Goal: Information Seeking & Learning: Compare options

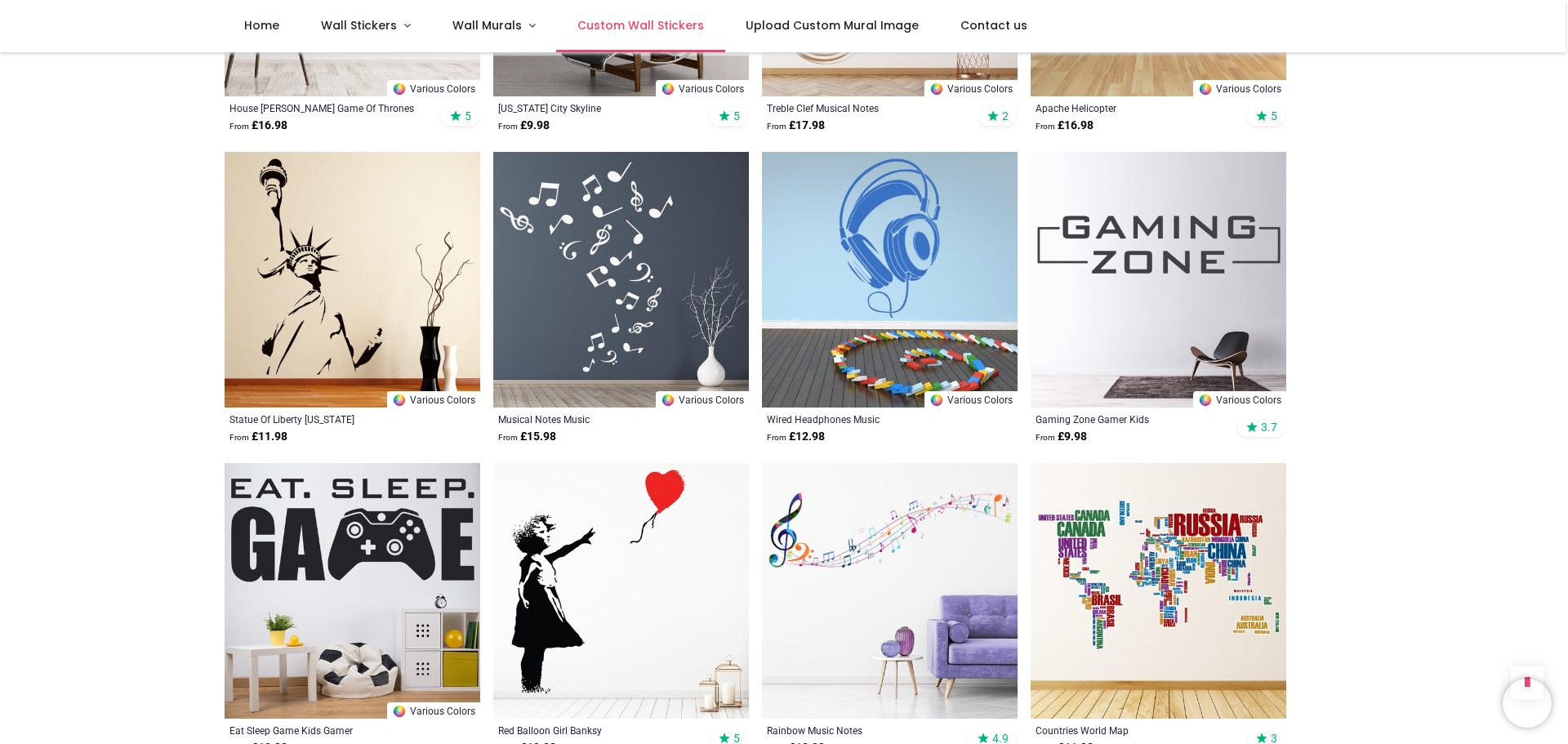
scroll to position [1557, 0]
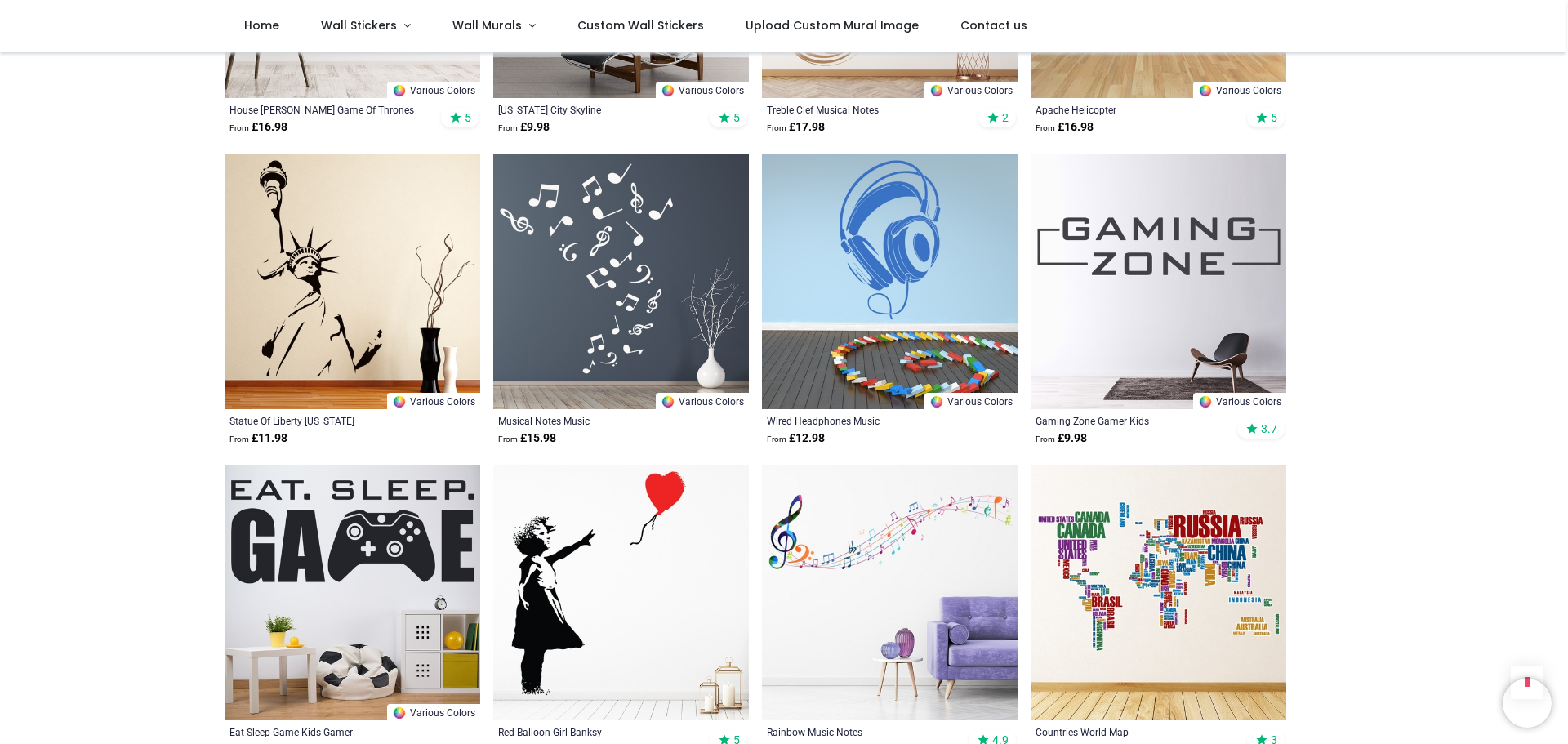
click at [644, 320] on img at bounding box center [621, 281] width 255 height 256
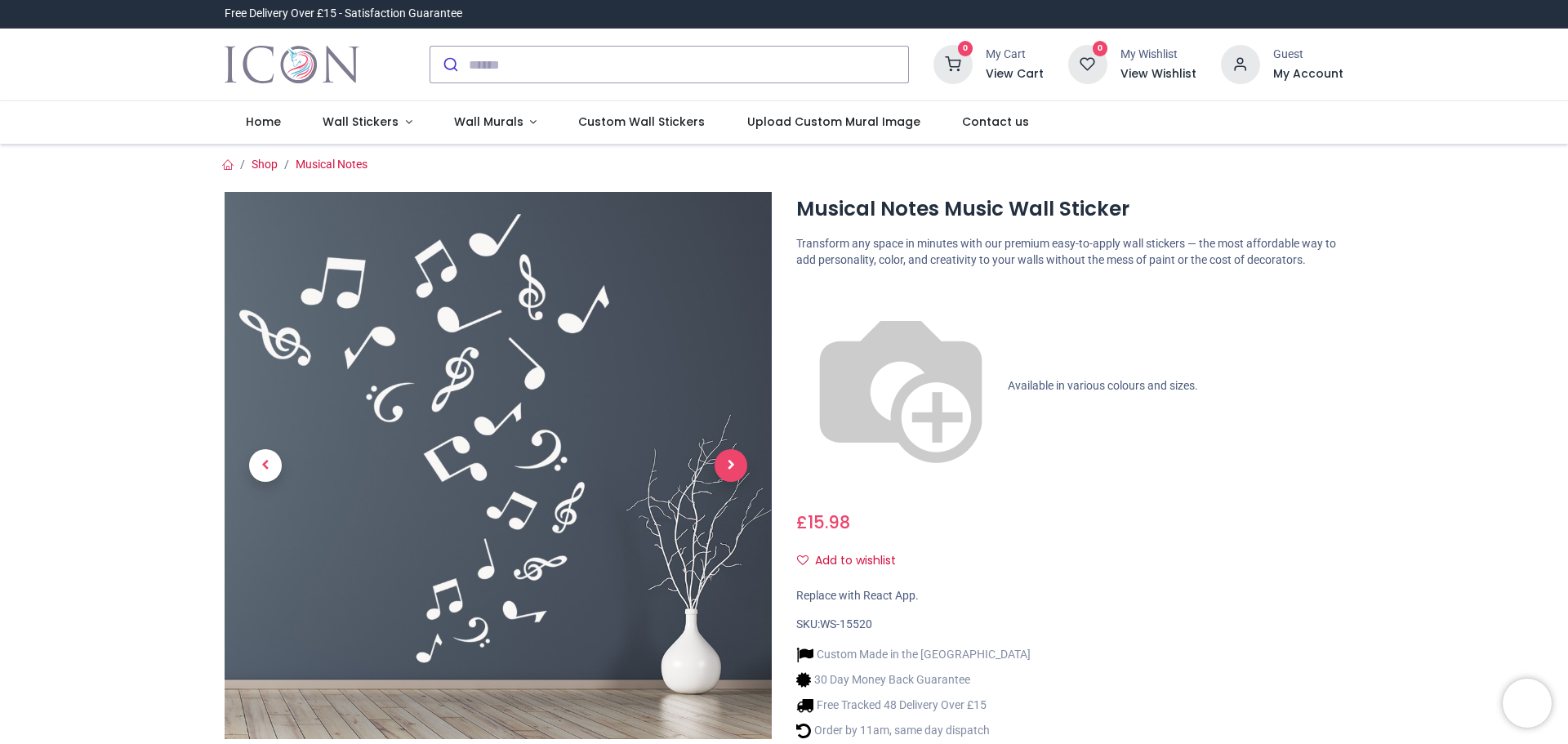
click at [730, 456] on span "Next" at bounding box center [731, 466] width 33 height 33
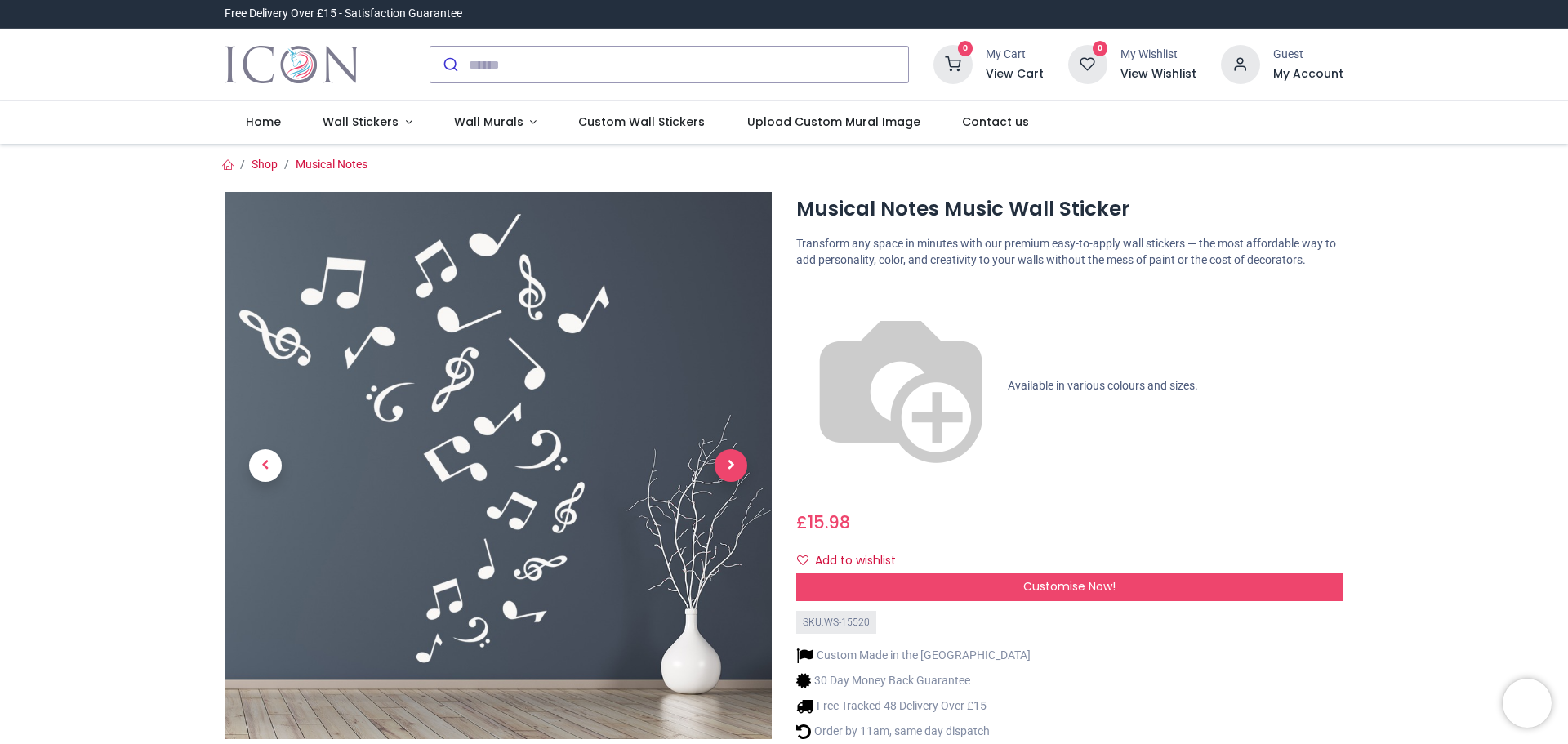
click at [732, 460] on span "Next" at bounding box center [731, 466] width 33 height 33
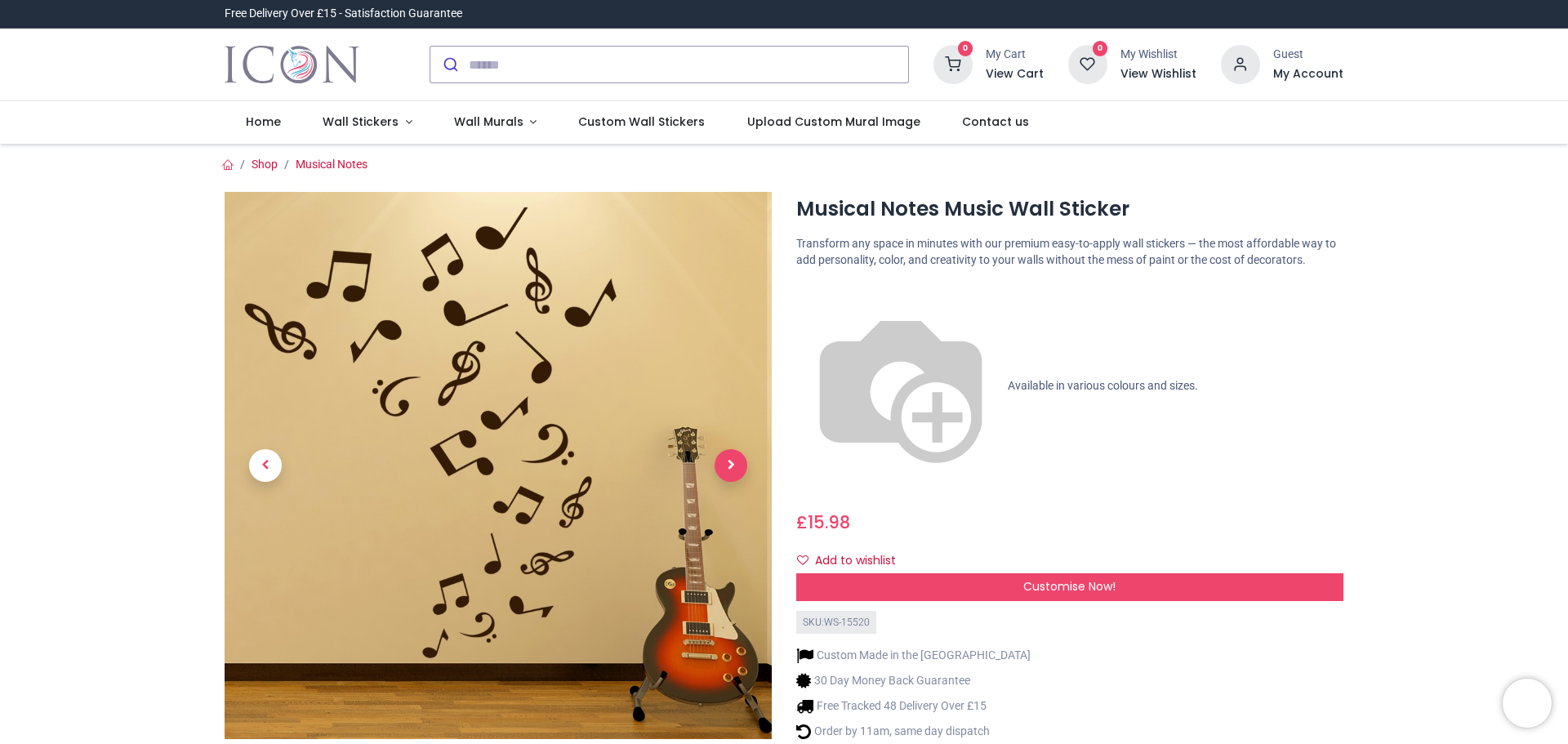
click at [732, 463] on span "Next" at bounding box center [731, 466] width 33 height 33
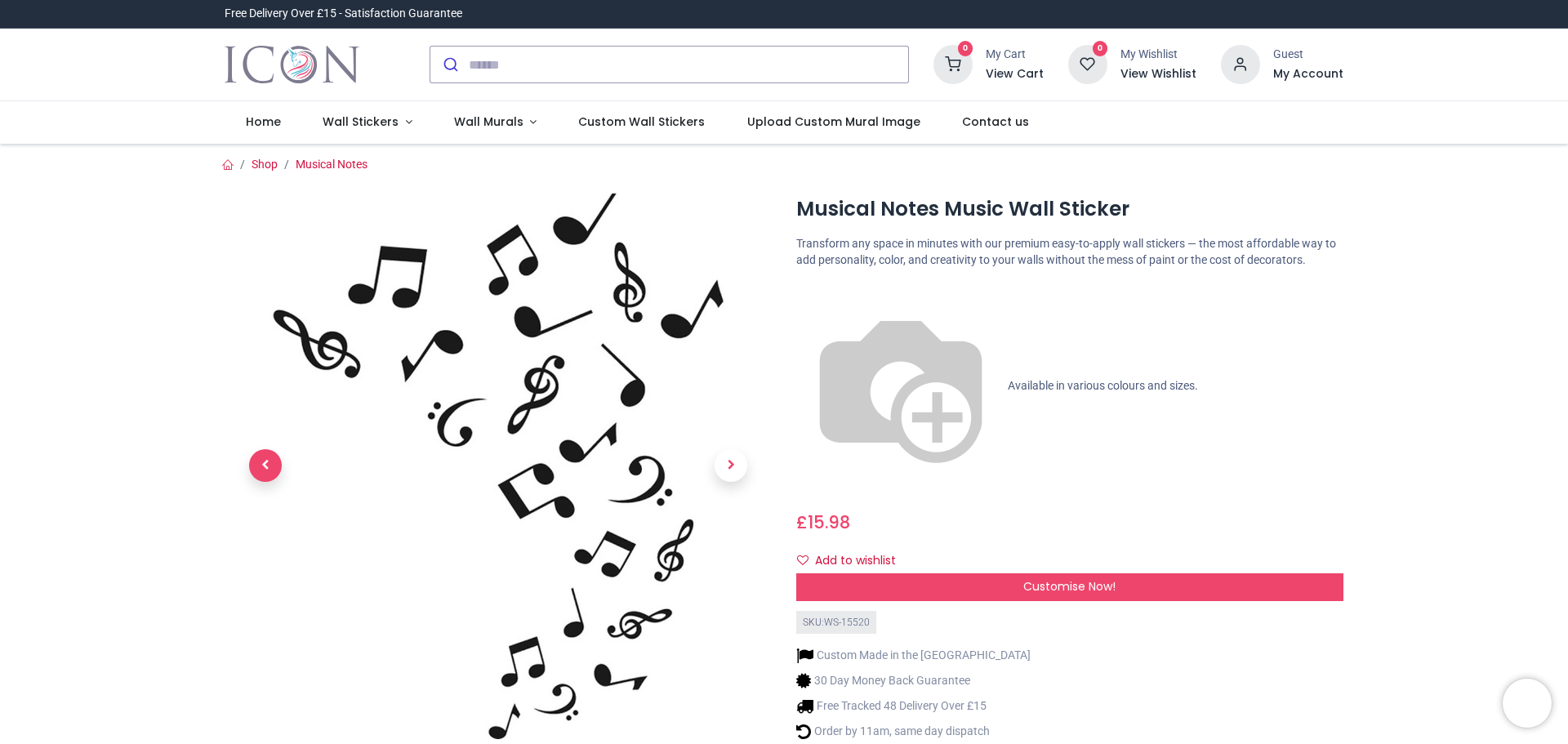
click at [261, 463] on span "Previous" at bounding box center [266, 466] width 33 height 33
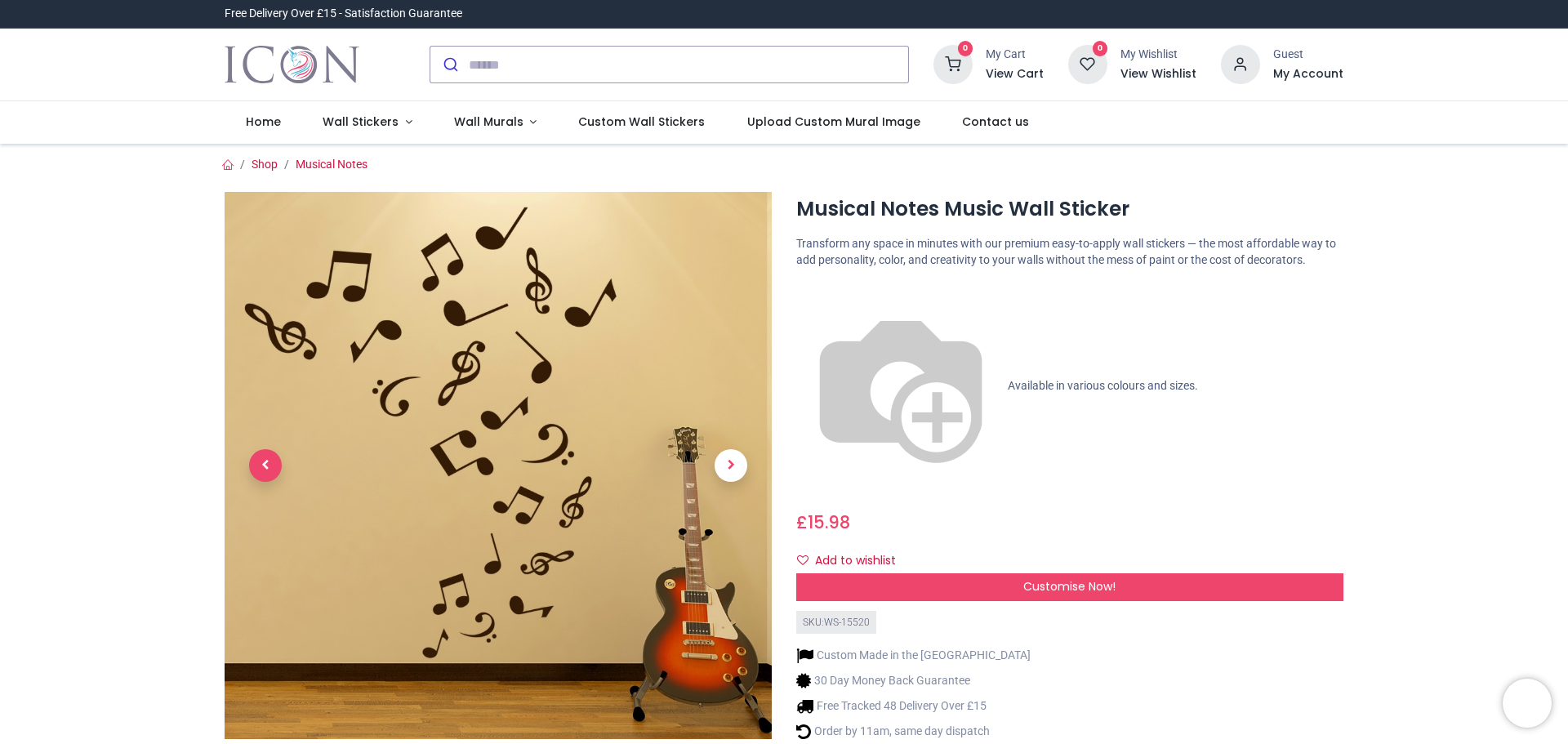
click at [270, 466] on span "Previous" at bounding box center [266, 466] width 33 height 33
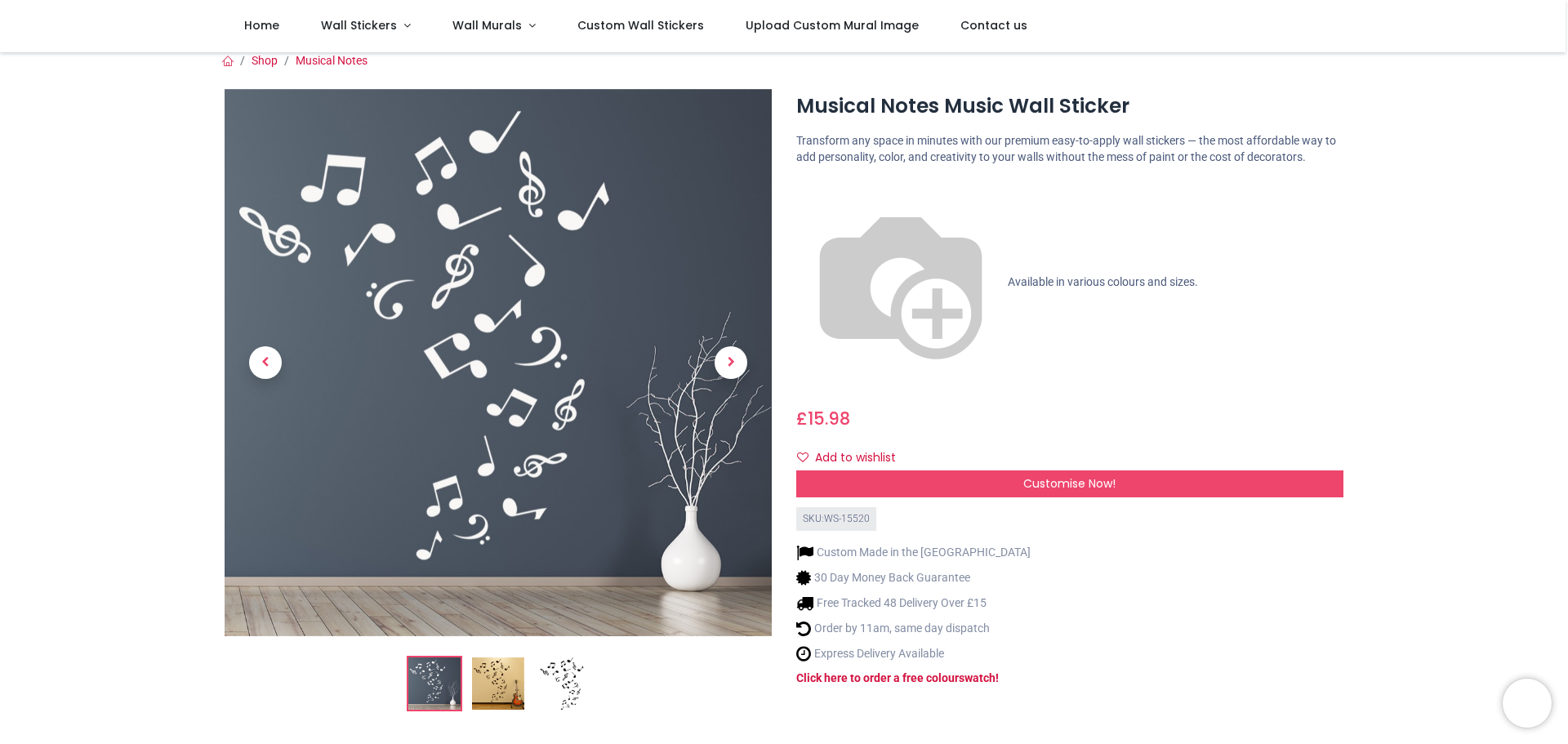
scroll to position [25, 0]
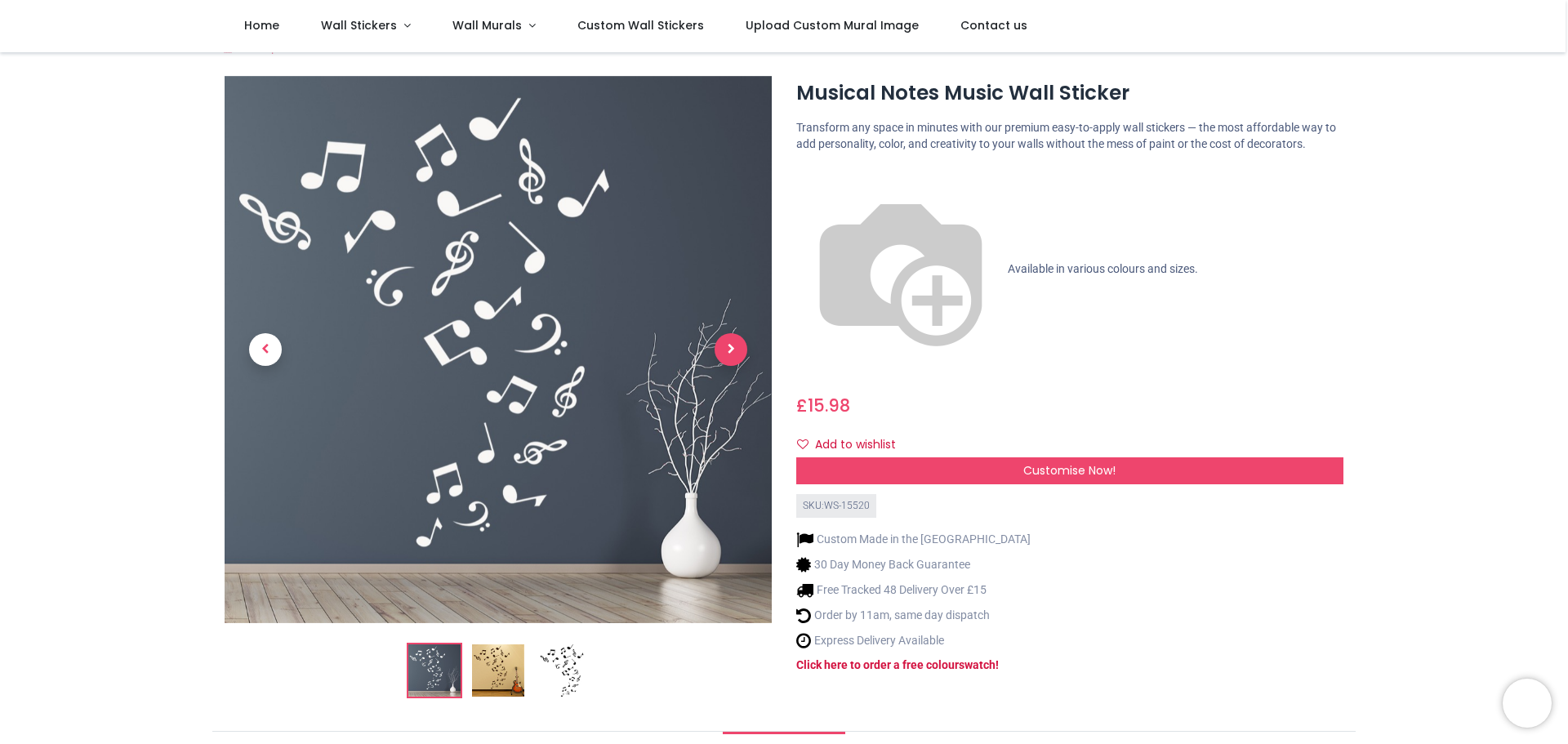
click at [732, 346] on span "Next" at bounding box center [731, 350] width 33 height 33
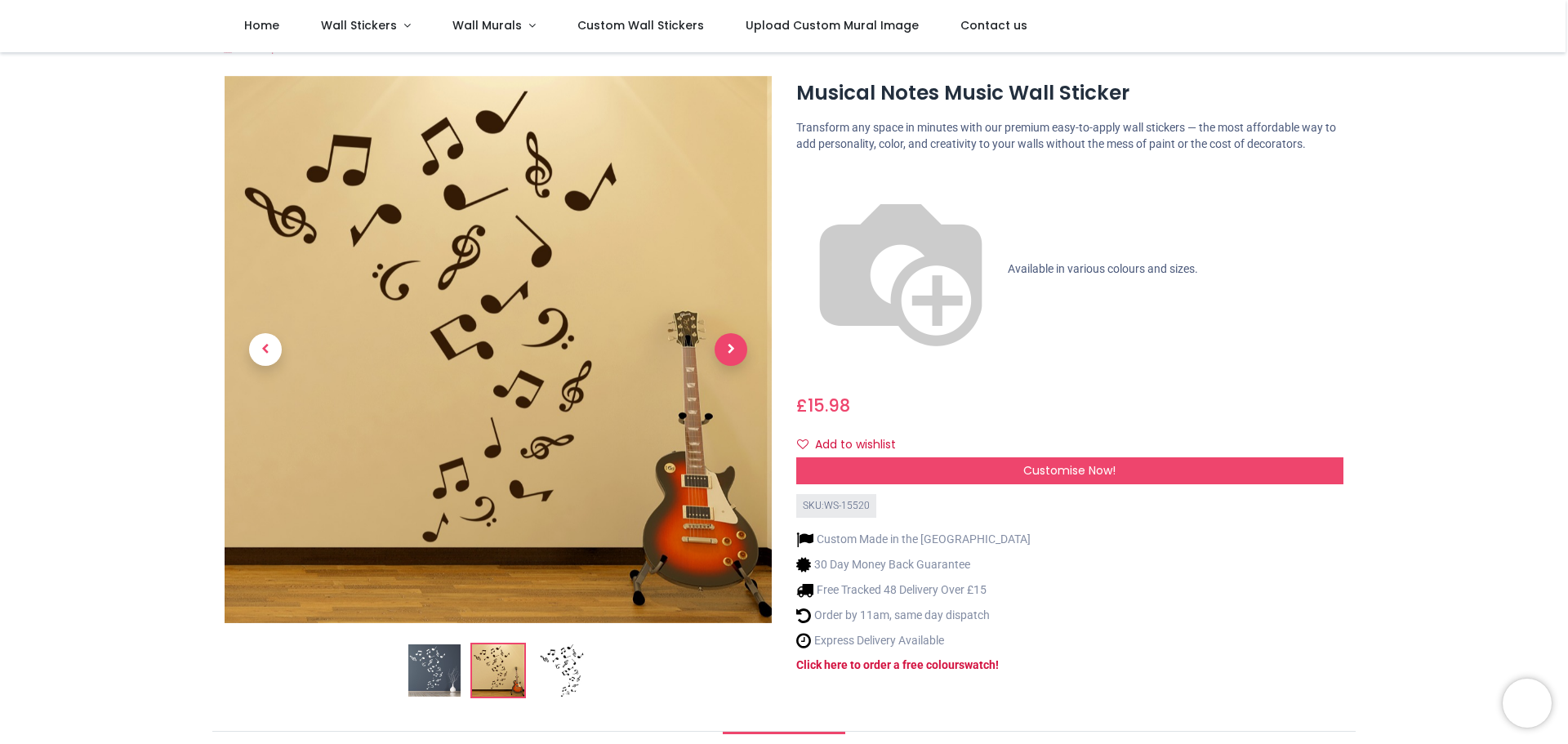
click at [732, 346] on span "Next" at bounding box center [731, 350] width 33 height 33
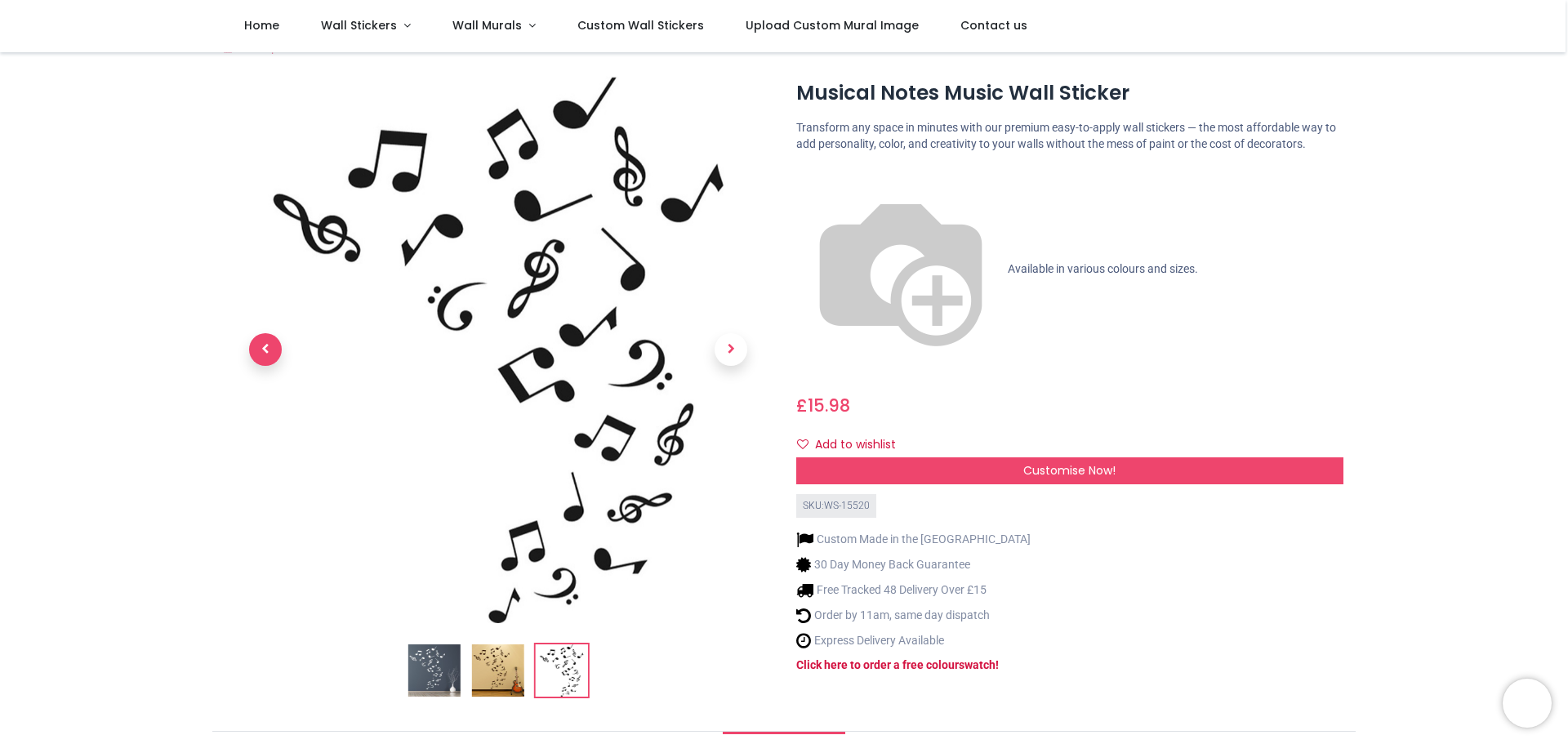
click at [274, 352] on span "Previous" at bounding box center [266, 350] width 33 height 33
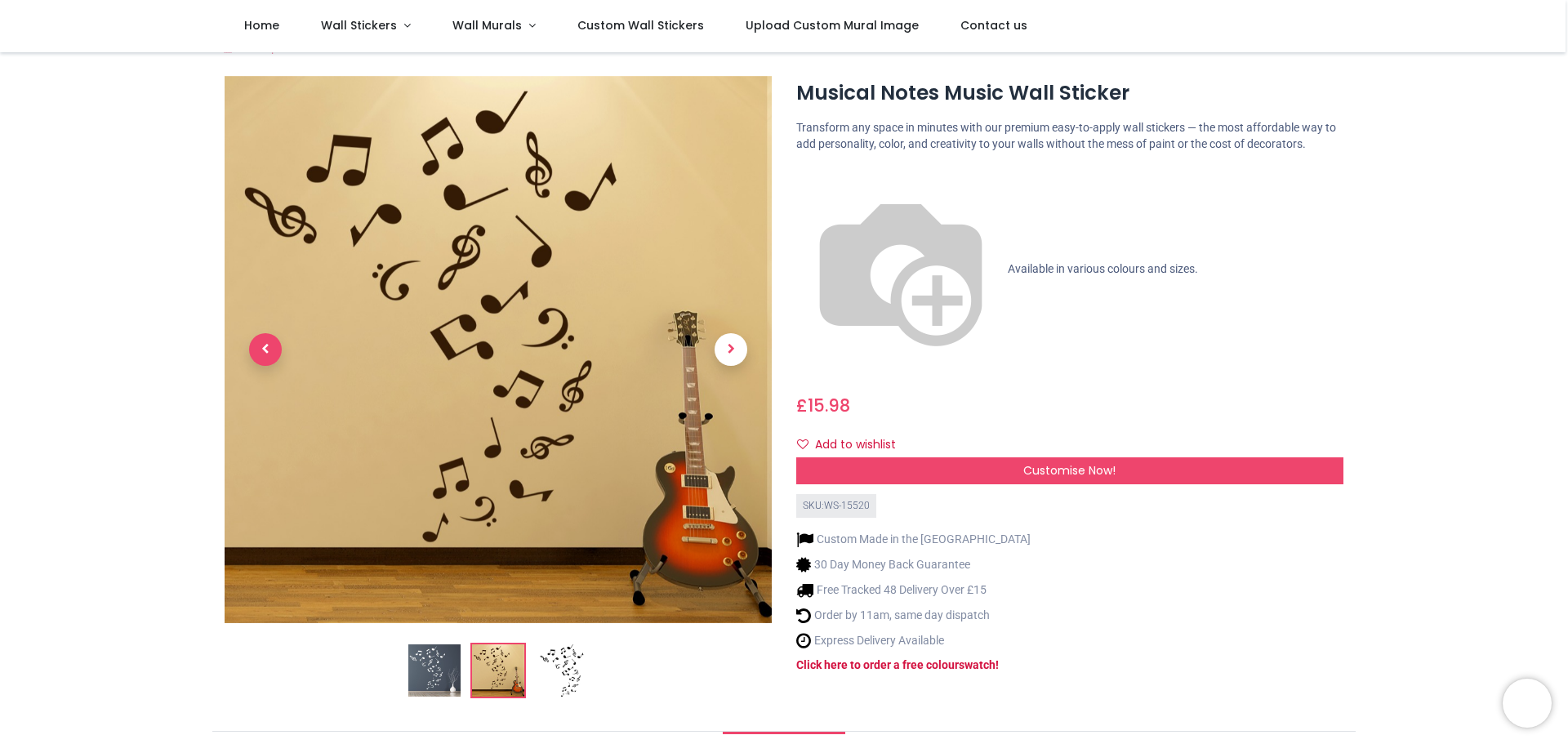
click at [265, 352] on span "Previous" at bounding box center [266, 350] width 33 height 33
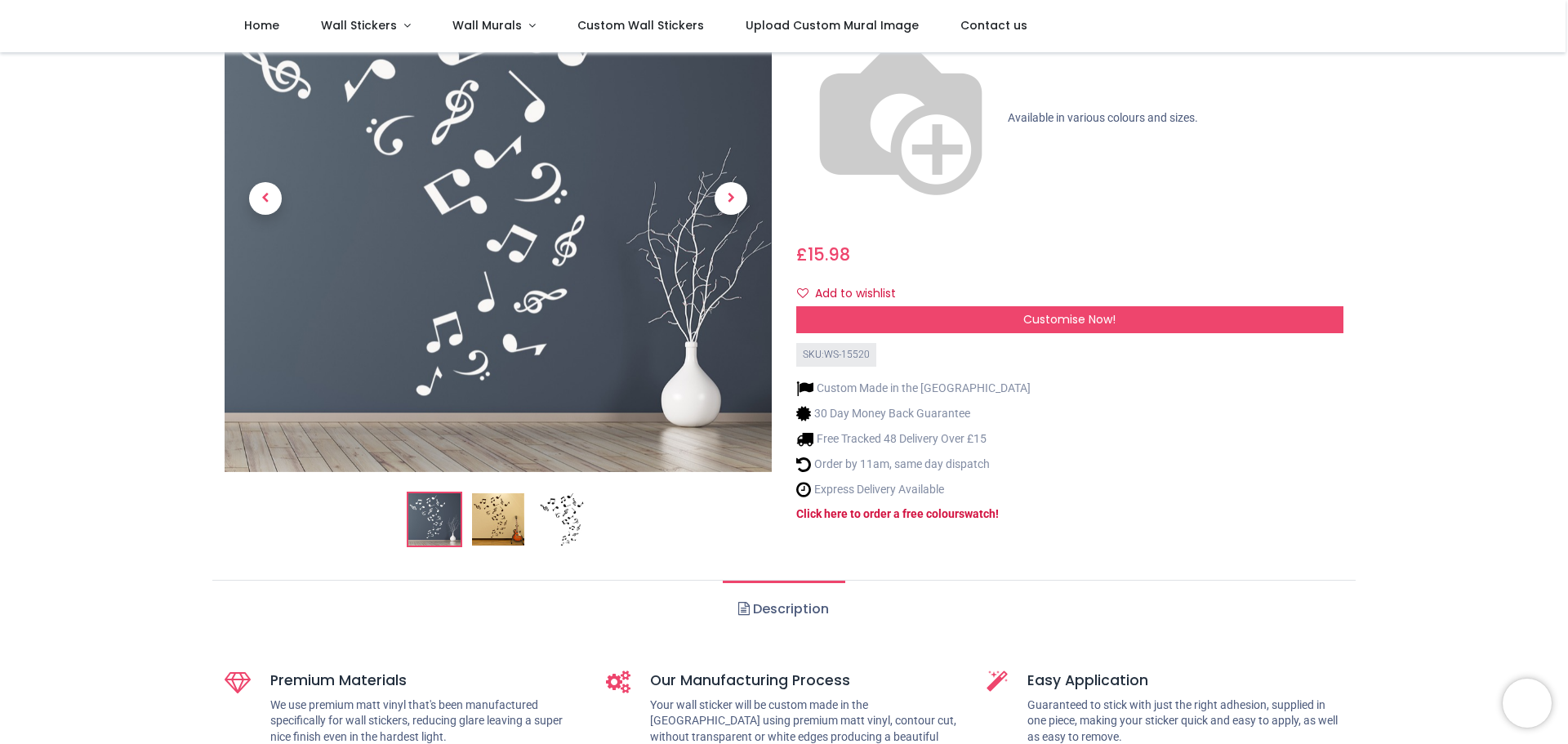
scroll to position [152, 0]
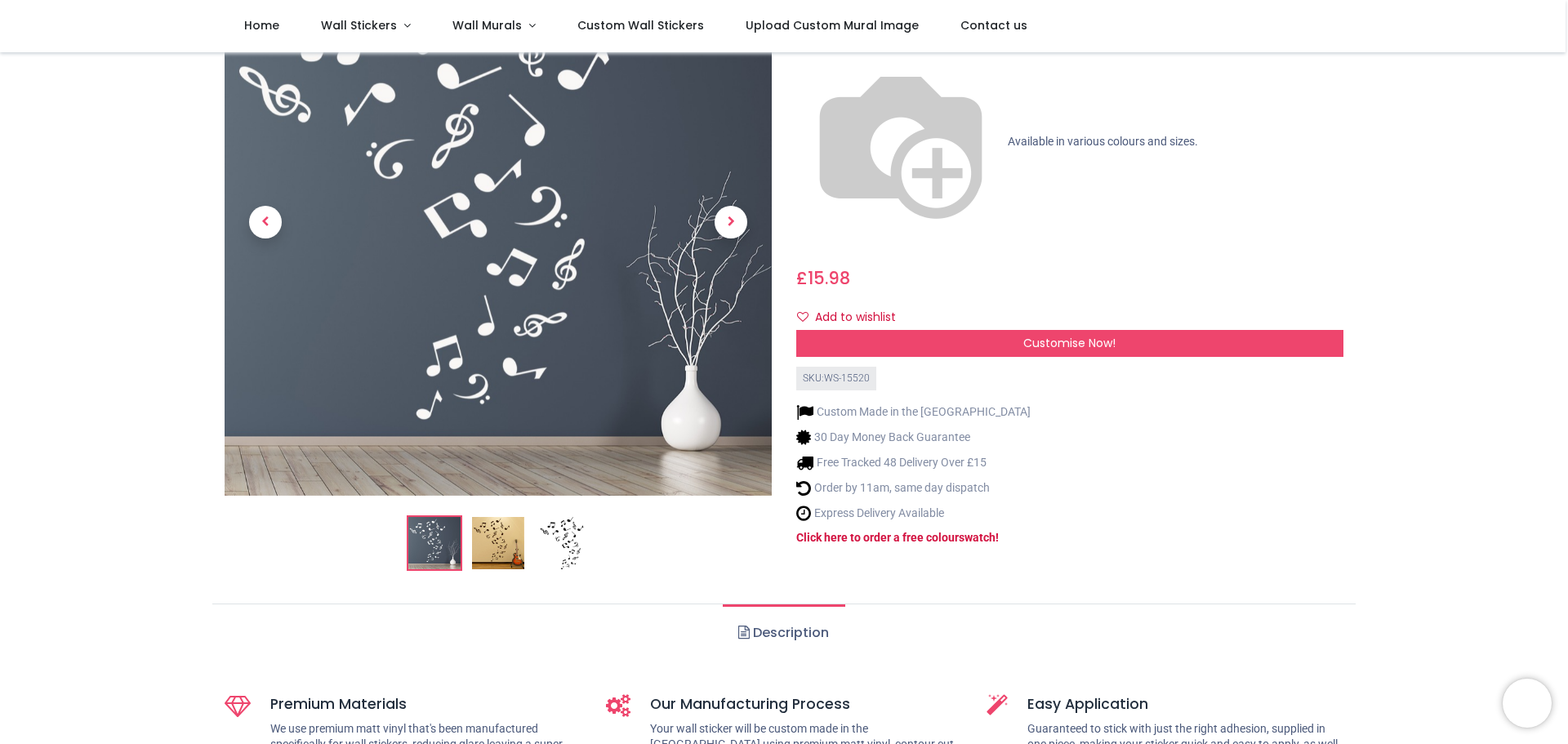
click at [487, 547] on img at bounding box center [498, 543] width 52 height 52
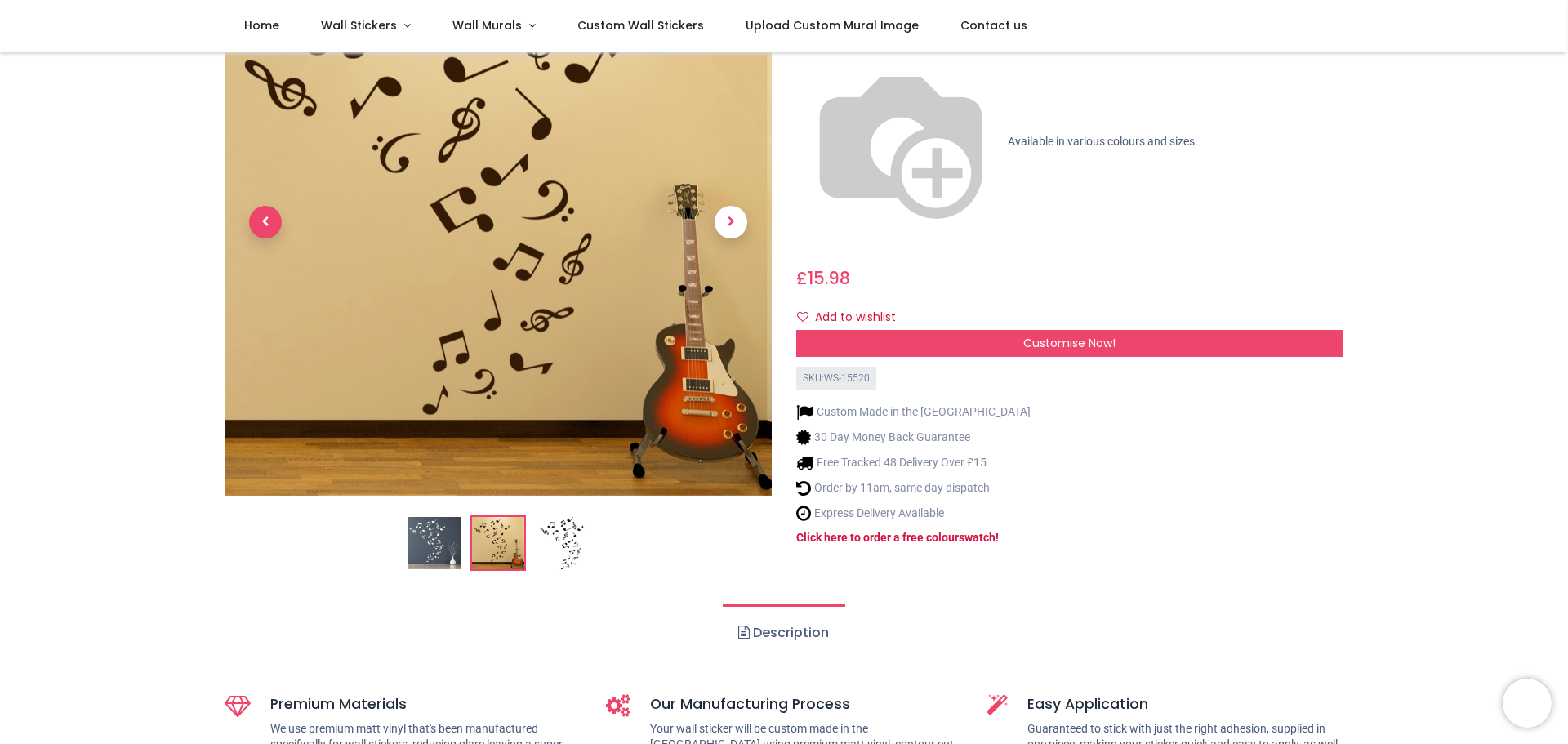
click at [256, 227] on span "Previous" at bounding box center [266, 223] width 33 height 33
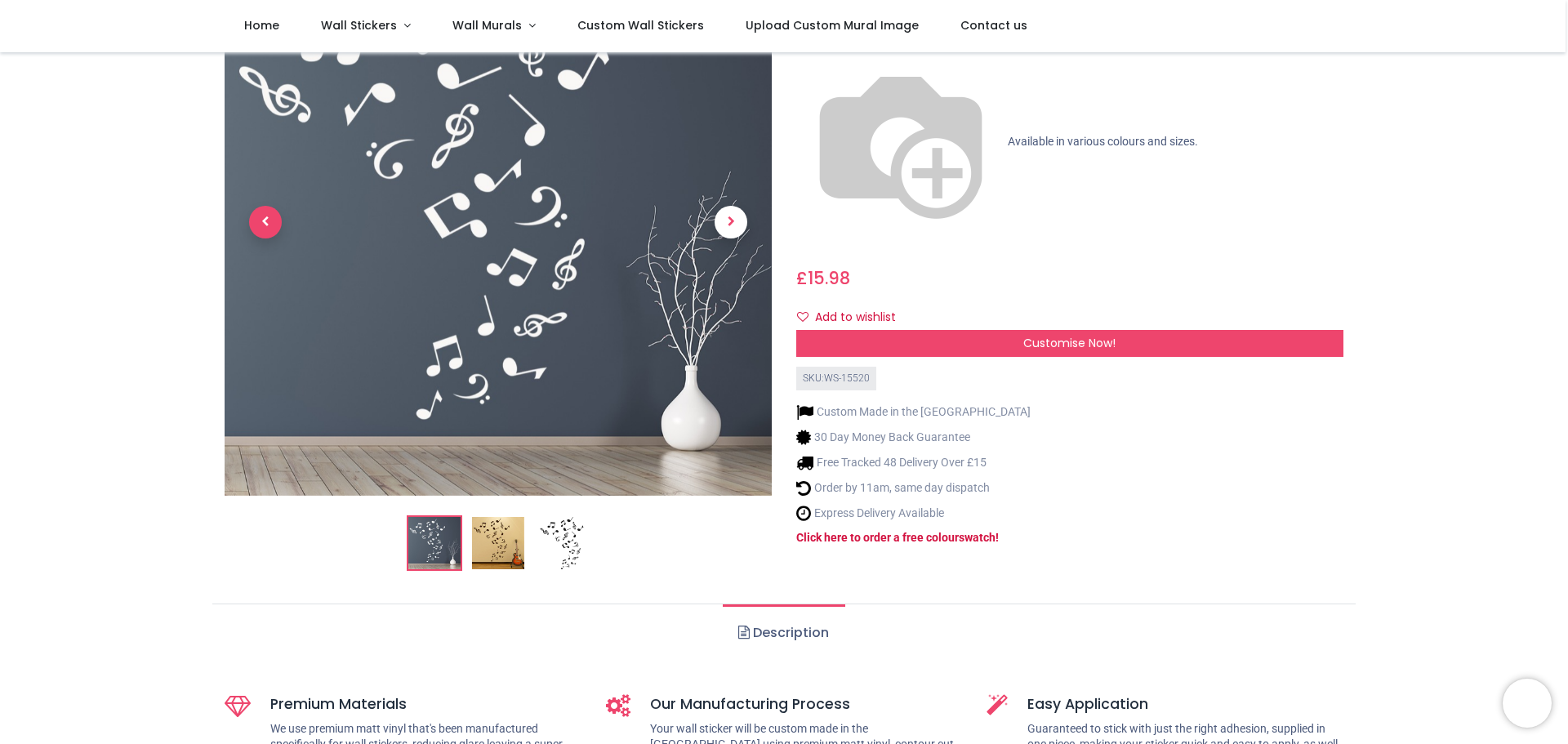
click at [269, 227] on span "Previous" at bounding box center [266, 223] width 33 height 33
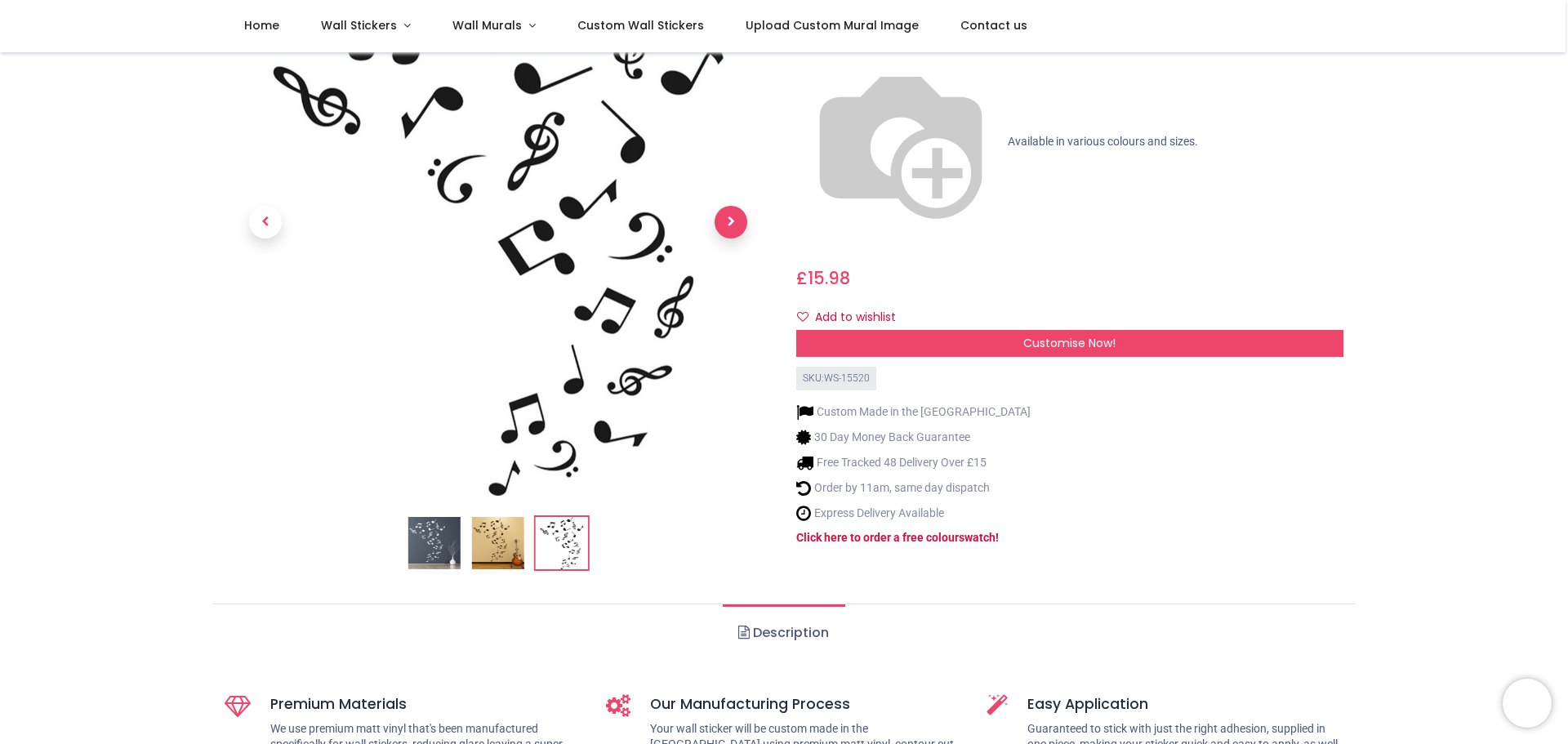
click at [726, 222] on span "Next" at bounding box center [731, 223] width 33 height 33
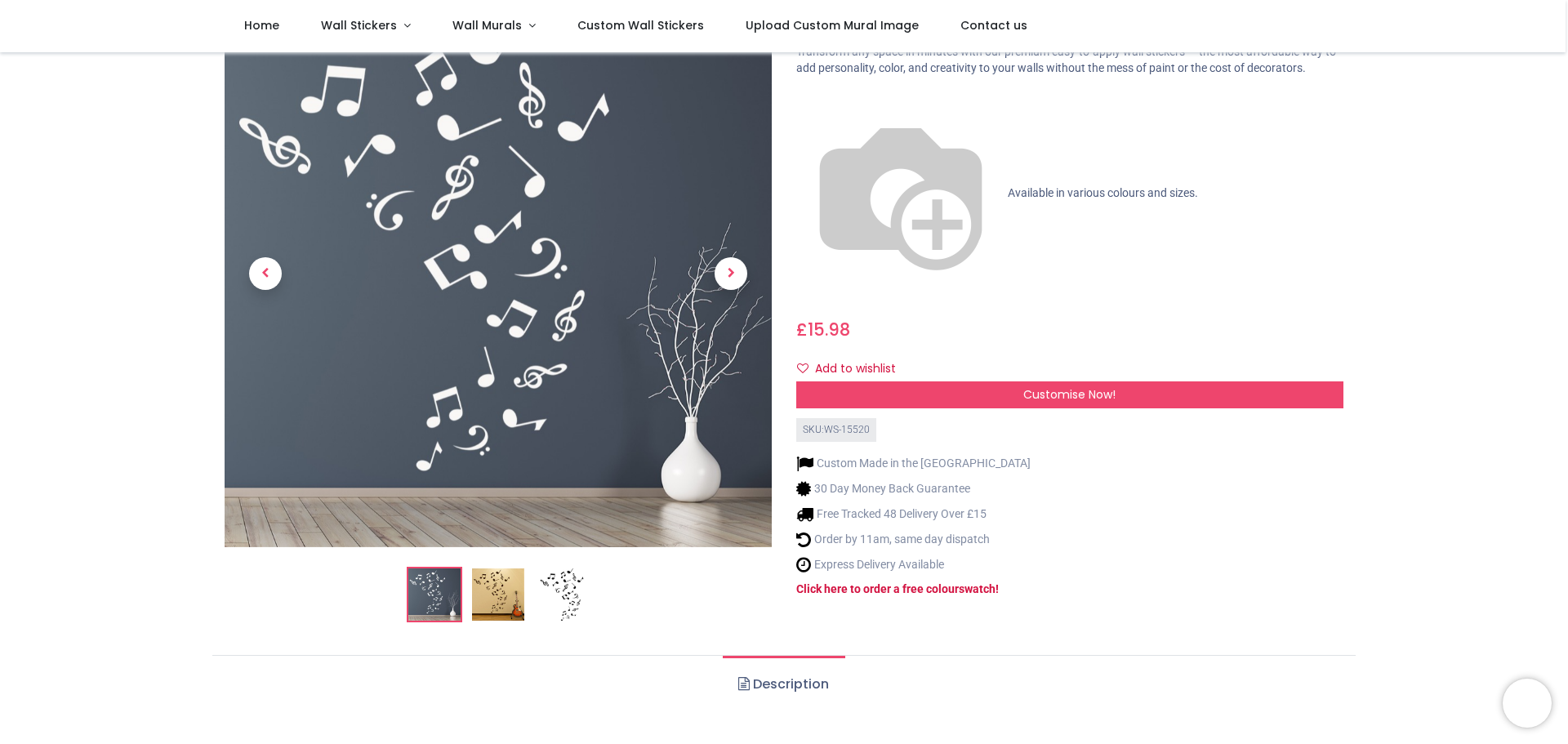
scroll to position [0, 0]
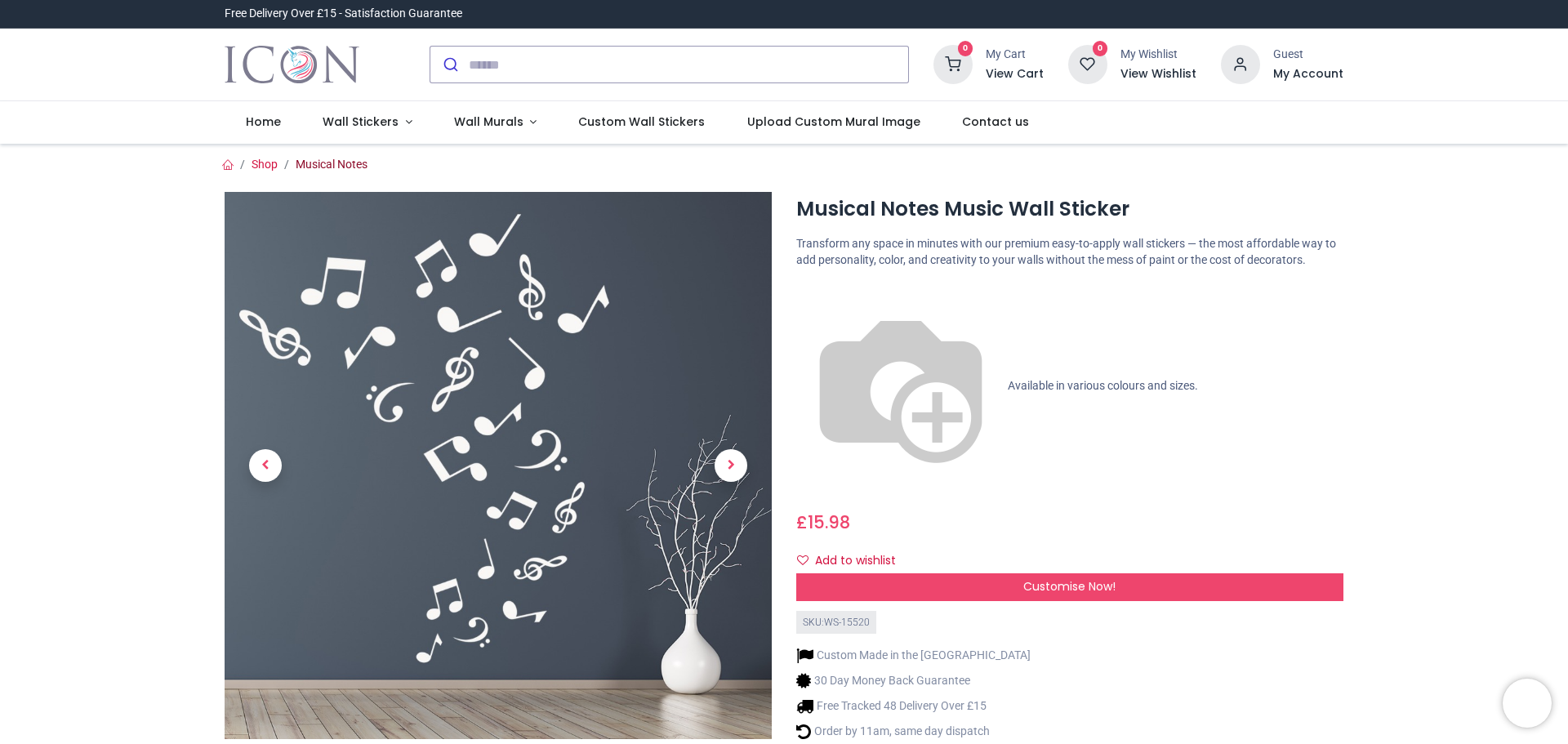
click at [321, 167] on link "Musical Notes" at bounding box center [331, 164] width 72 height 13
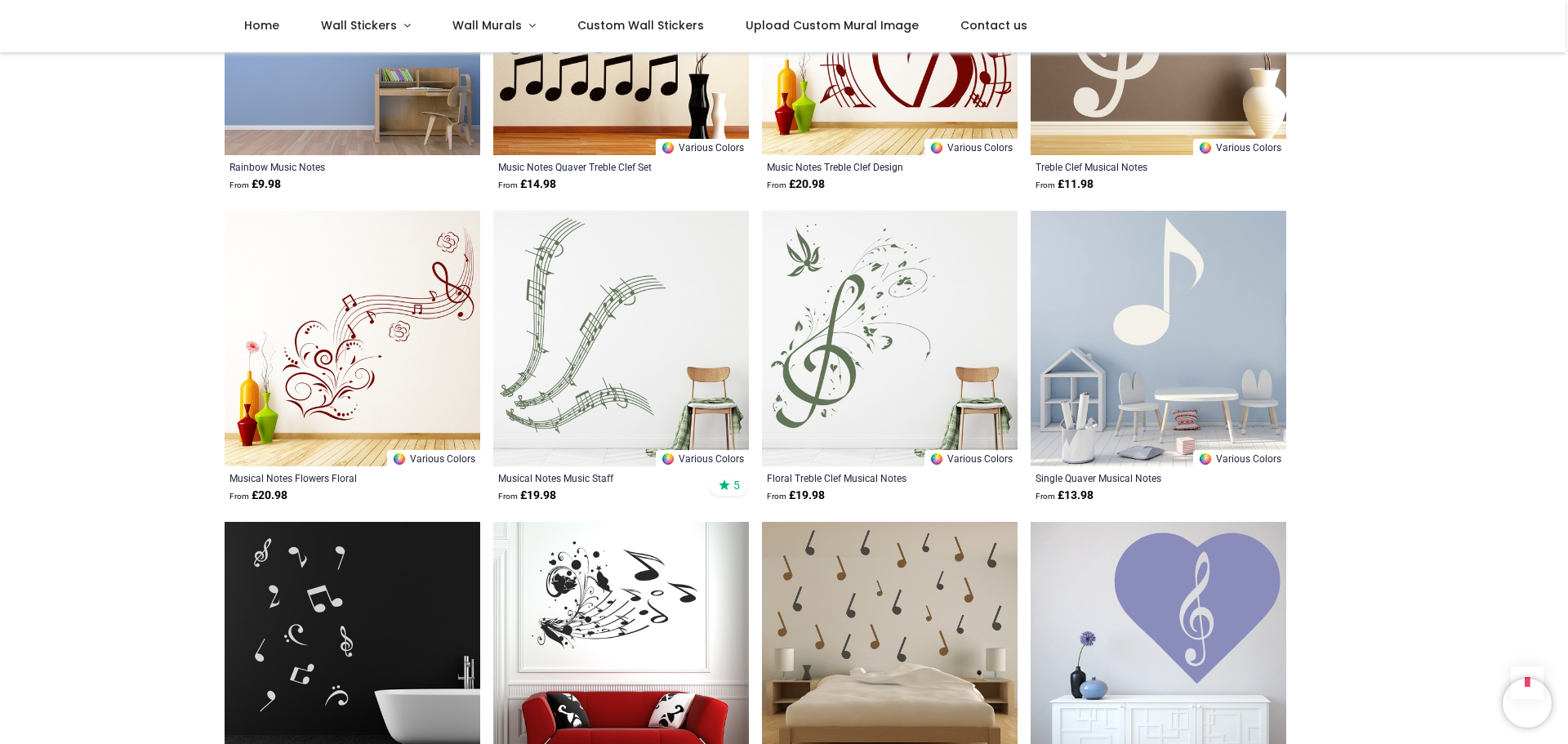
scroll to position [1733, 0]
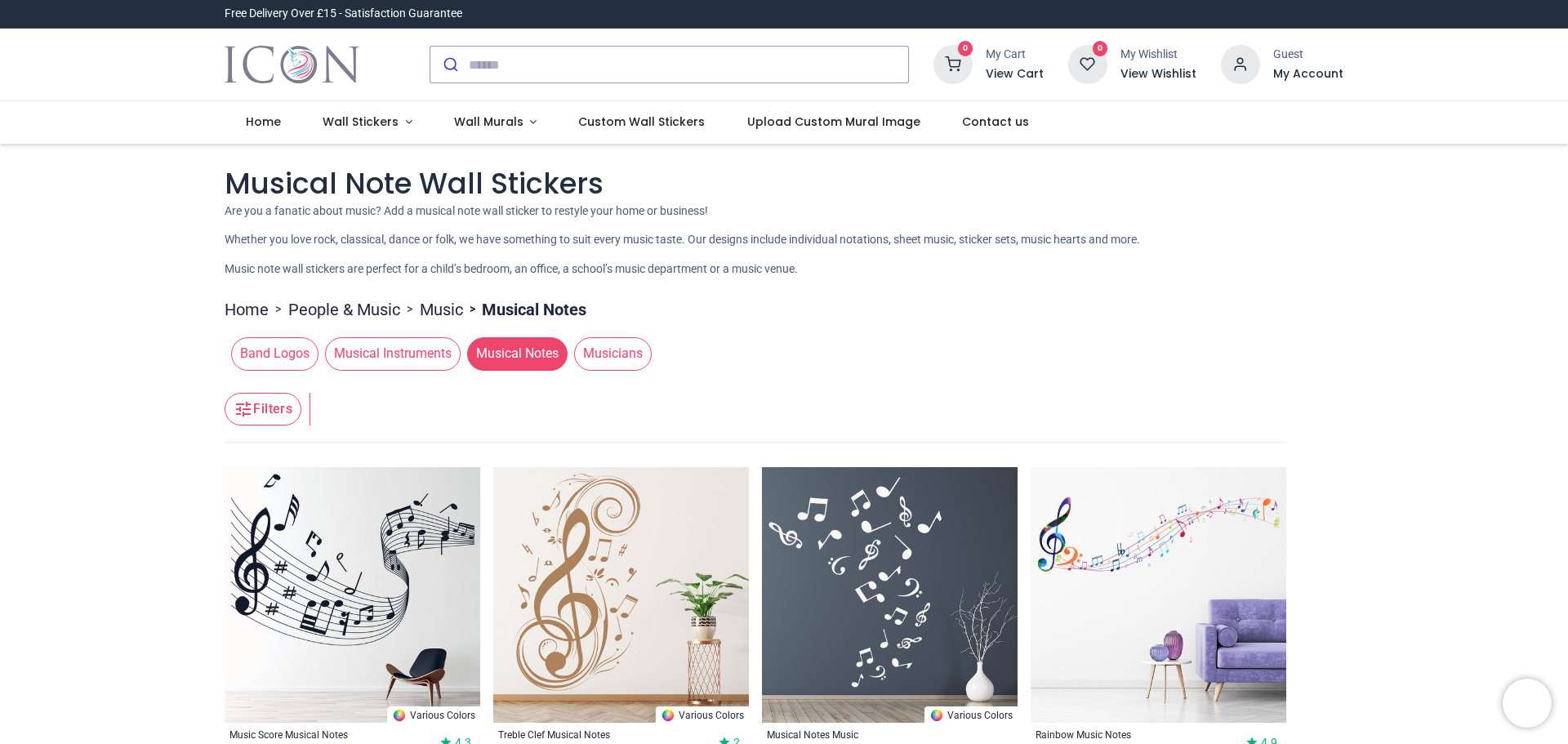
click at [382, 351] on span "Musical Instruments" at bounding box center [392, 353] width 136 height 33
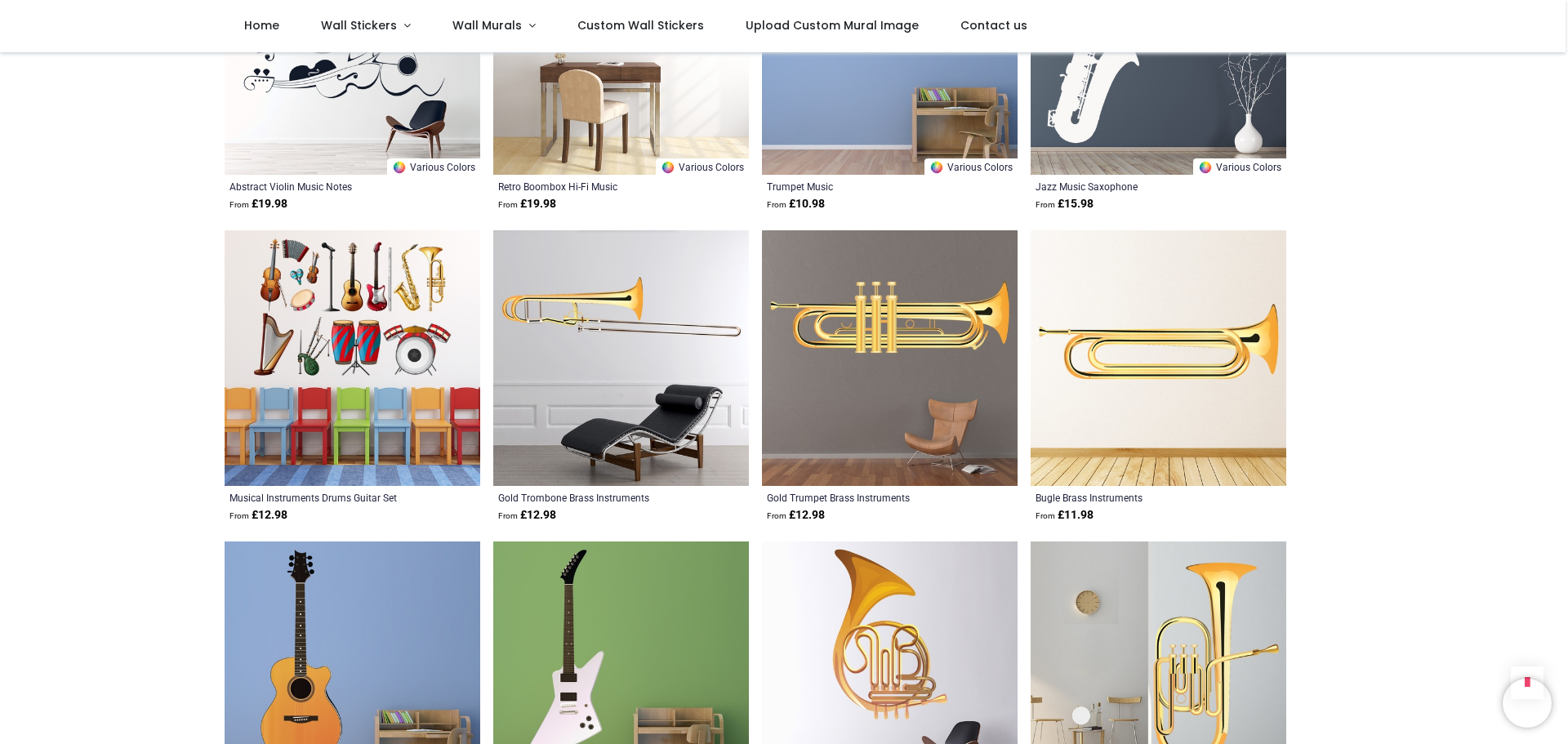
scroll to position [1325, 0]
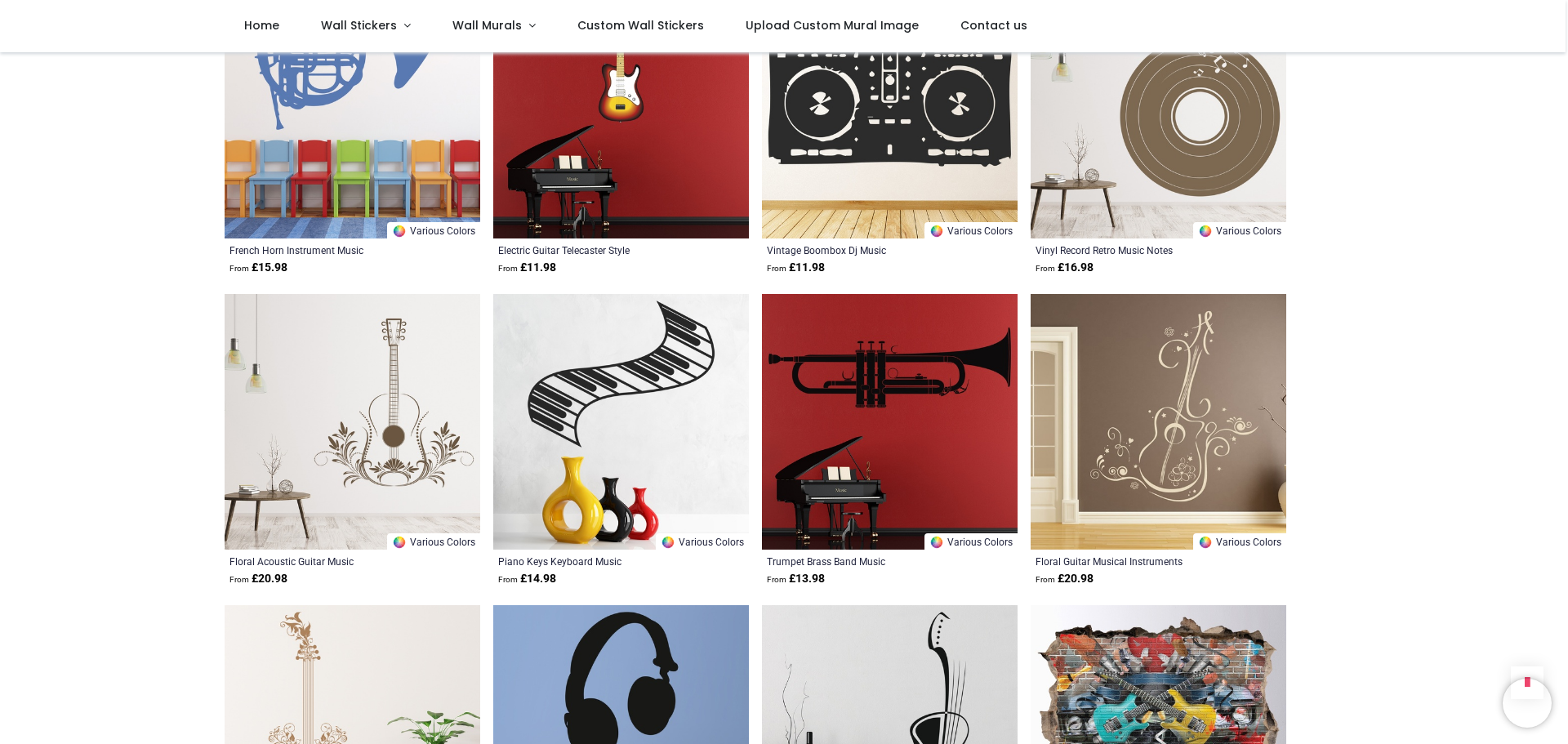
scroll to position [3906, 0]
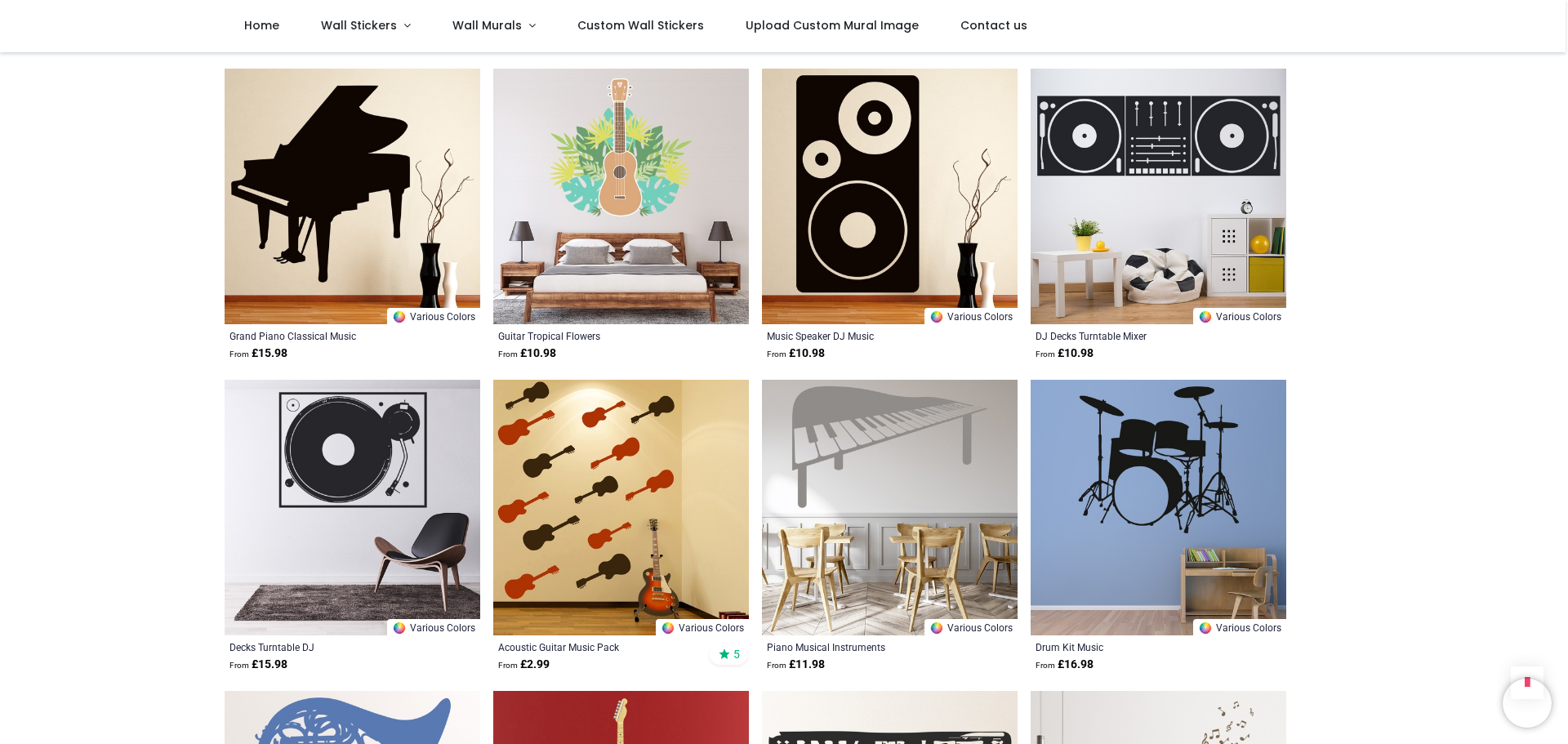
scroll to position [2805, 0]
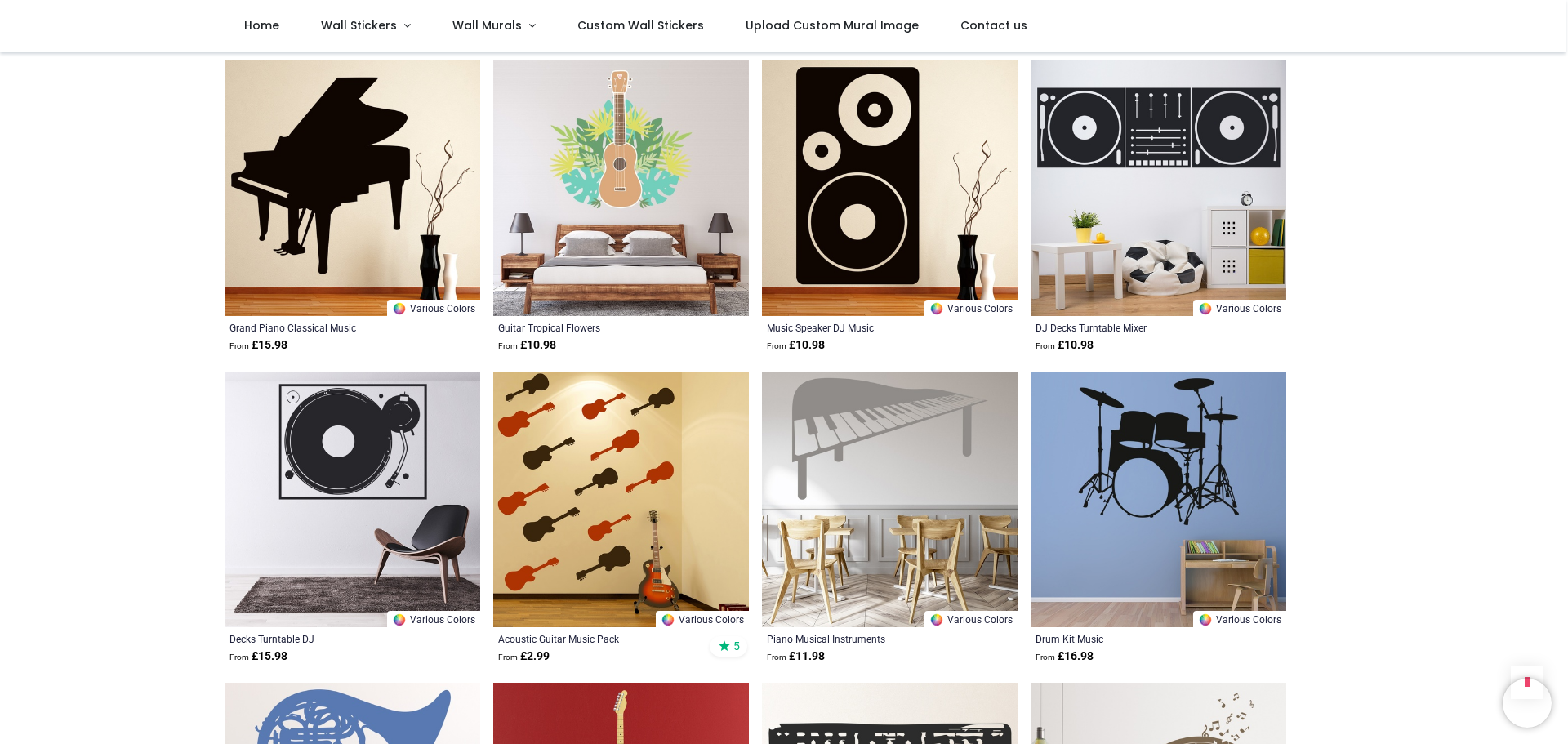
click at [1174, 474] on img at bounding box center [1158, 499] width 255 height 256
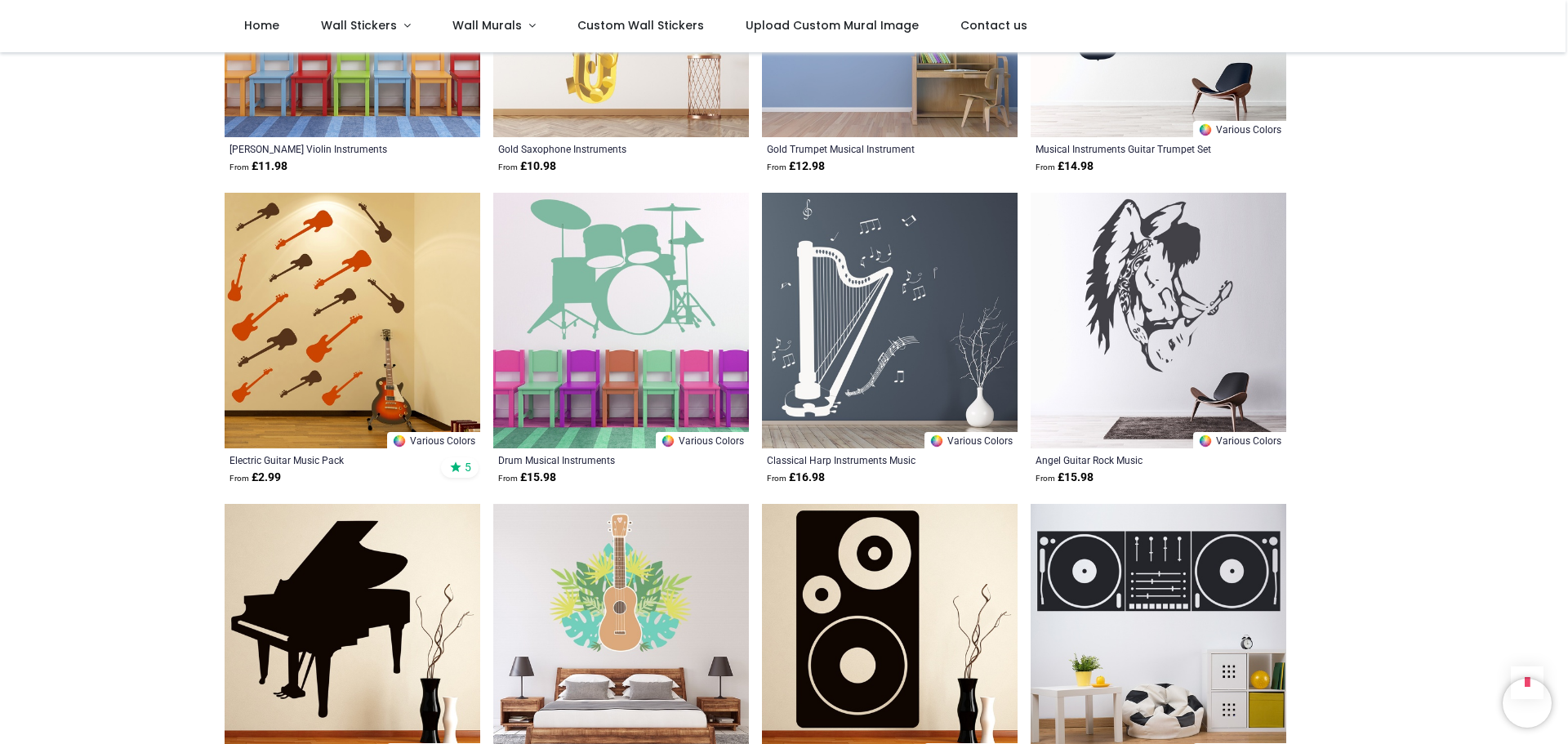
scroll to position [2361, 0]
click at [909, 385] on img at bounding box center [889, 321] width 255 height 256
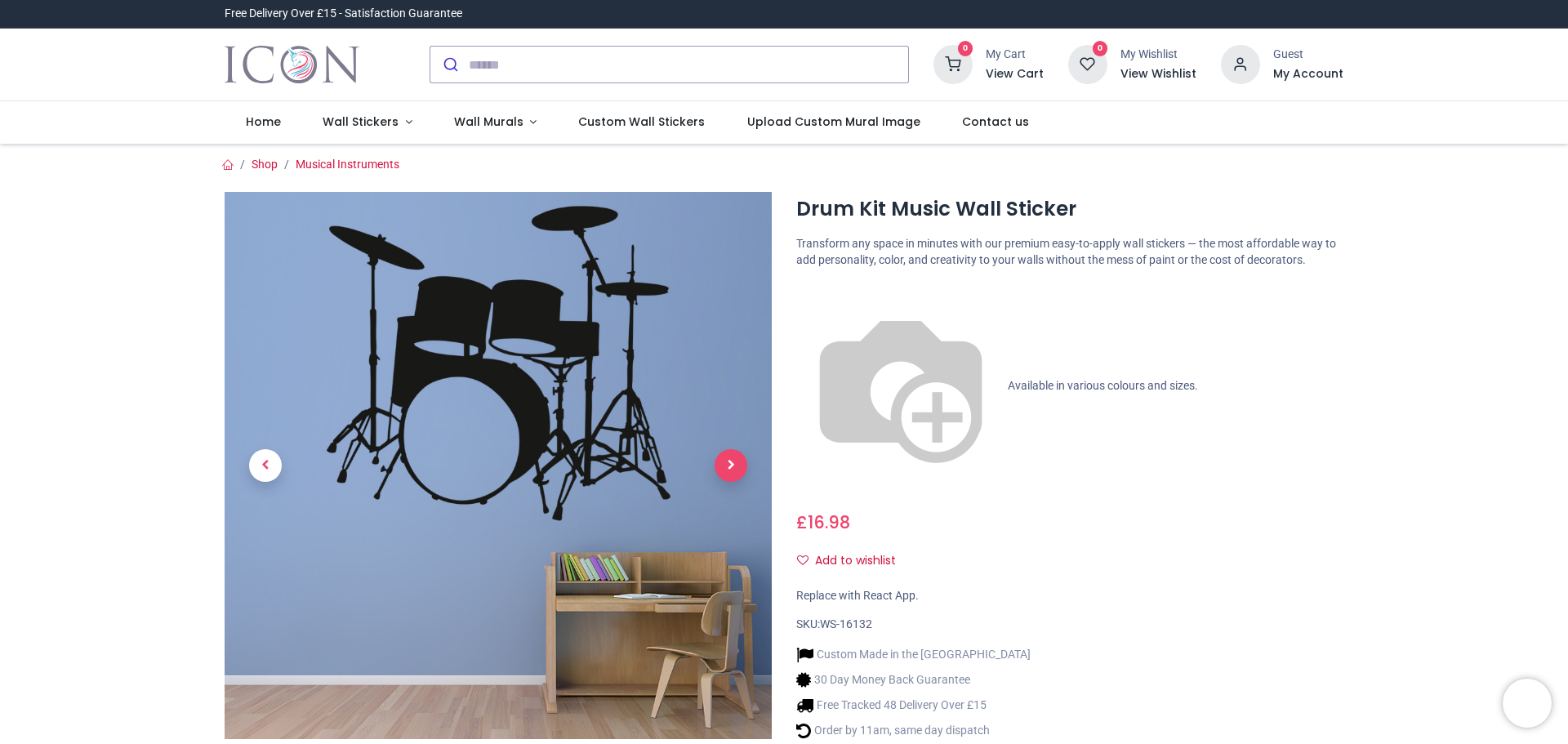
click at [721, 466] on span "Next" at bounding box center [731, 466] width 33 height 33
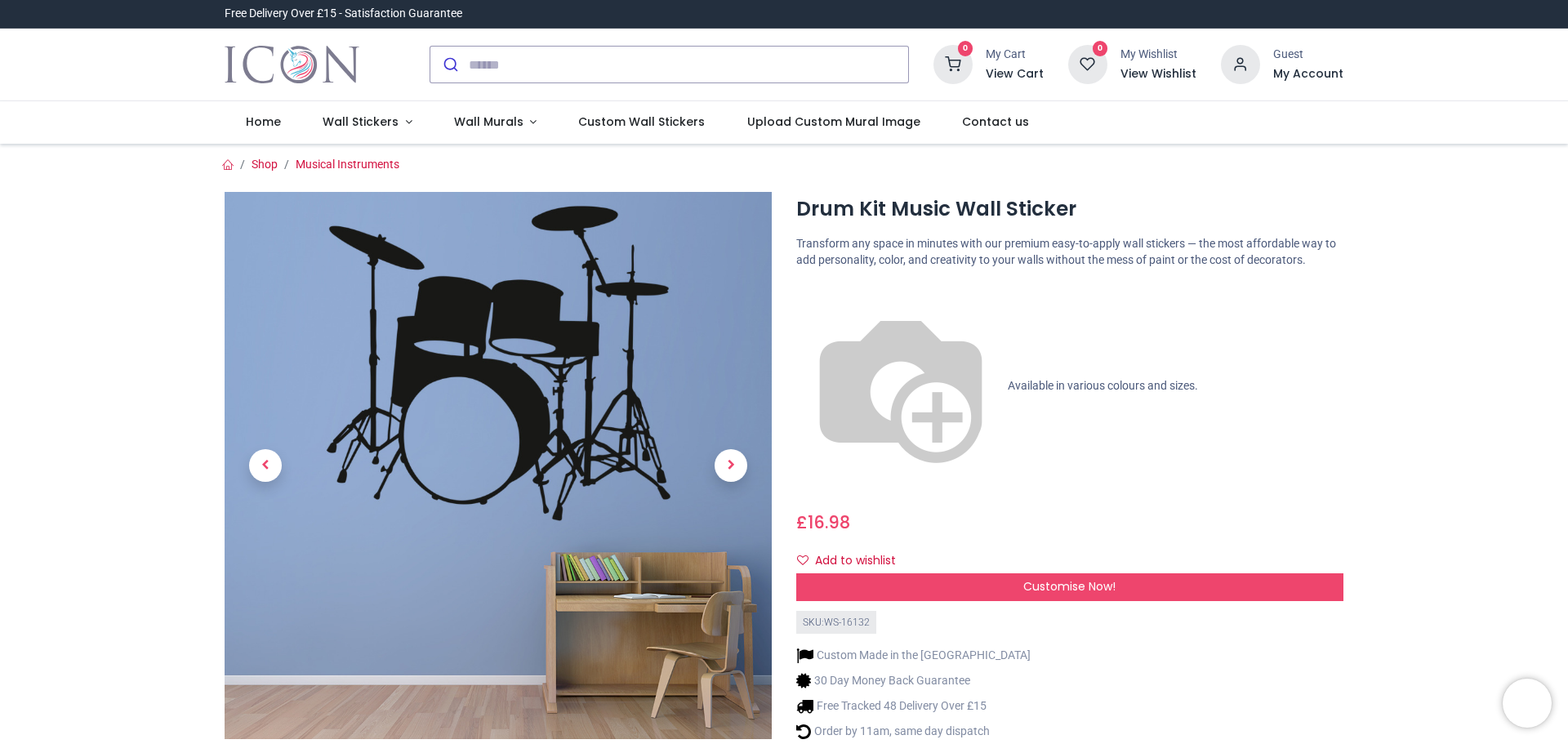
click at [721, 466] on span "Next" at bounding box center [731, 466] width 33 height 33
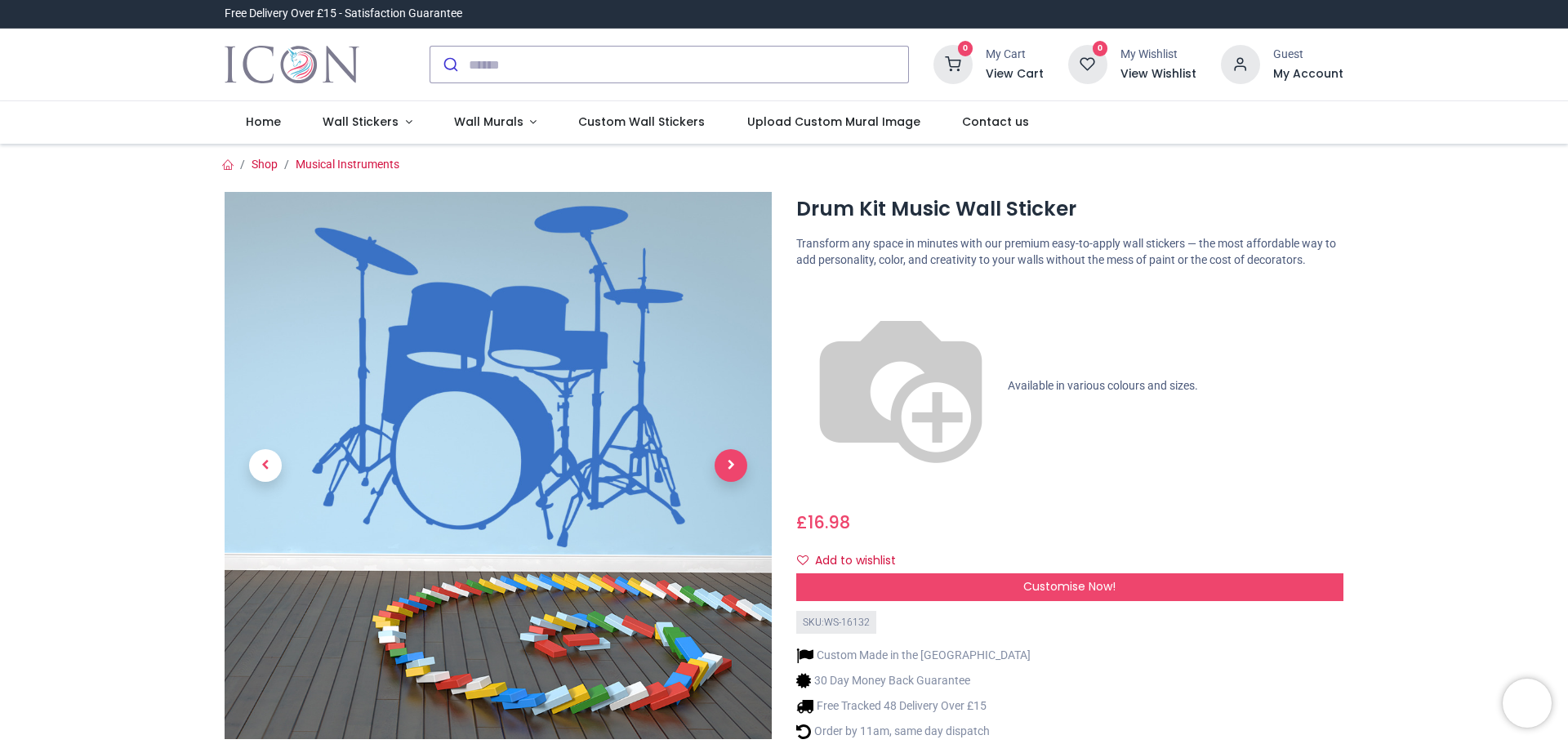
click at [721, 467] on span "Next" at bounding box center [731, 466] width 33 height 33
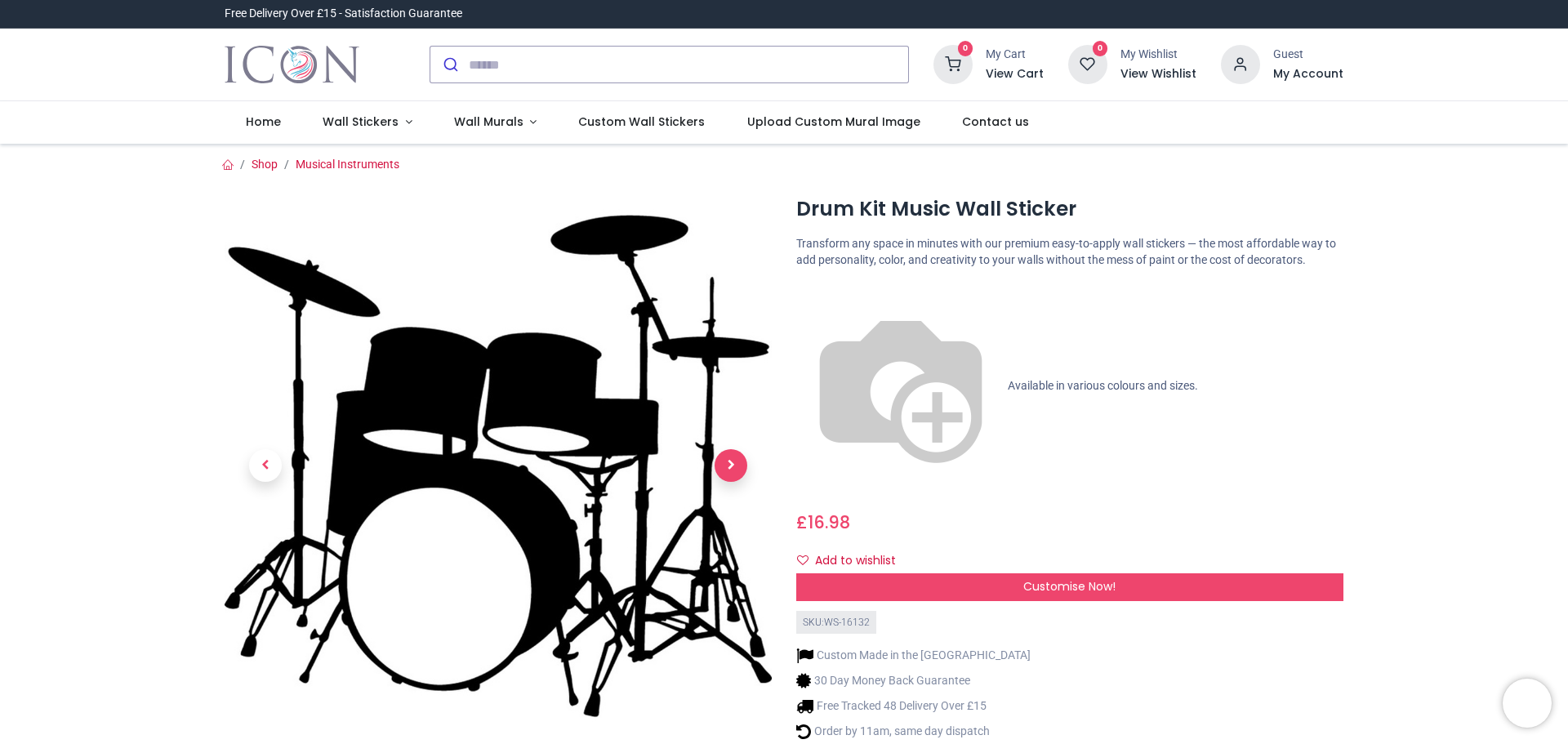
click at [721, 467] on span "Next" at bounding box center [731, 466] width 33 height 33
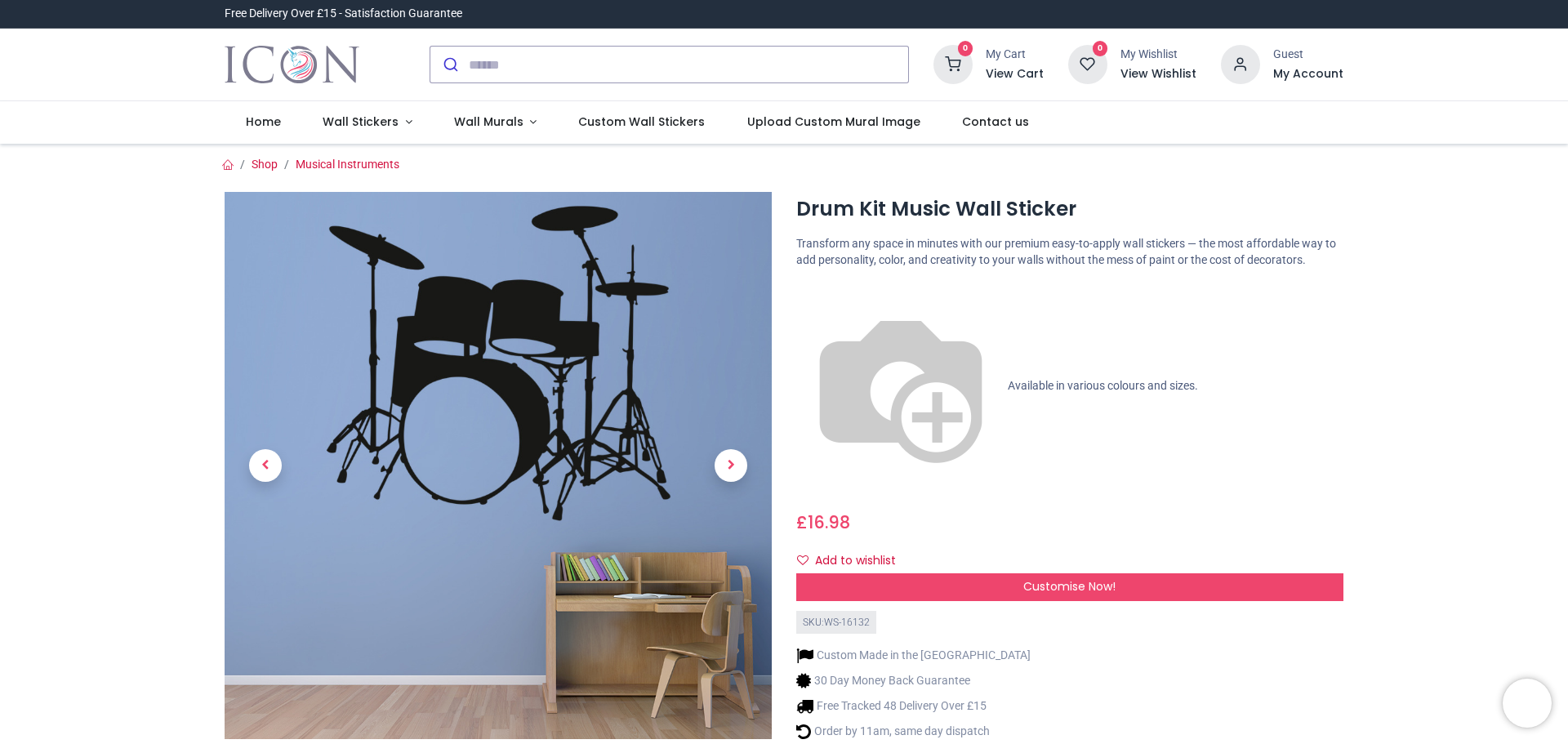
click at [1158, 634] on div "Custom Made in the UK 30 Day Money Back Guarantee Free Tracked 48 Delivery Over…" at bounding box center [1069, 718] width 547 height 169
click at [736, 469] on span "Next" at bounding box center [731, 466] width 33 height 33
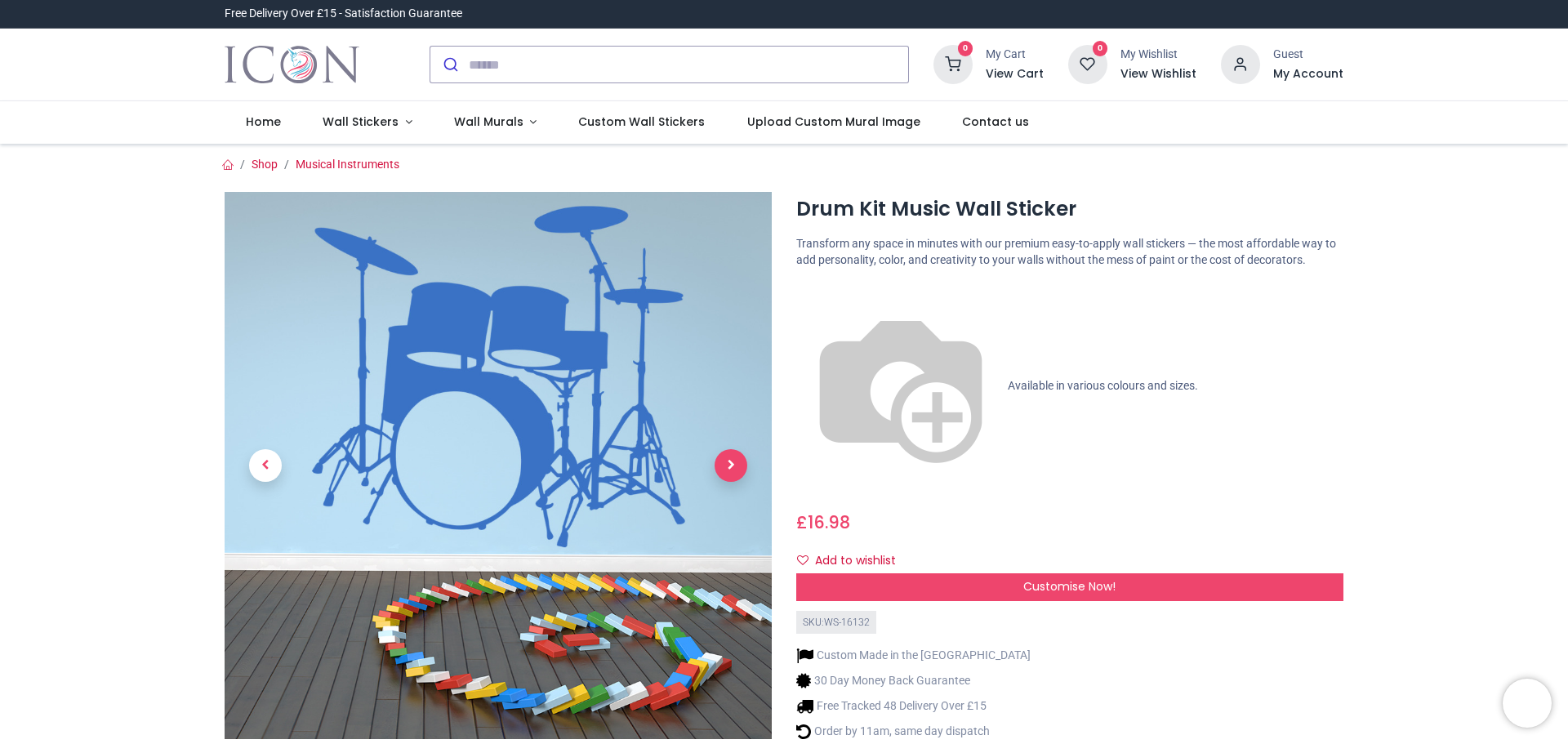
click at [736, 469] on span "Next" at bounding box center [731, 466] width 33 height 33
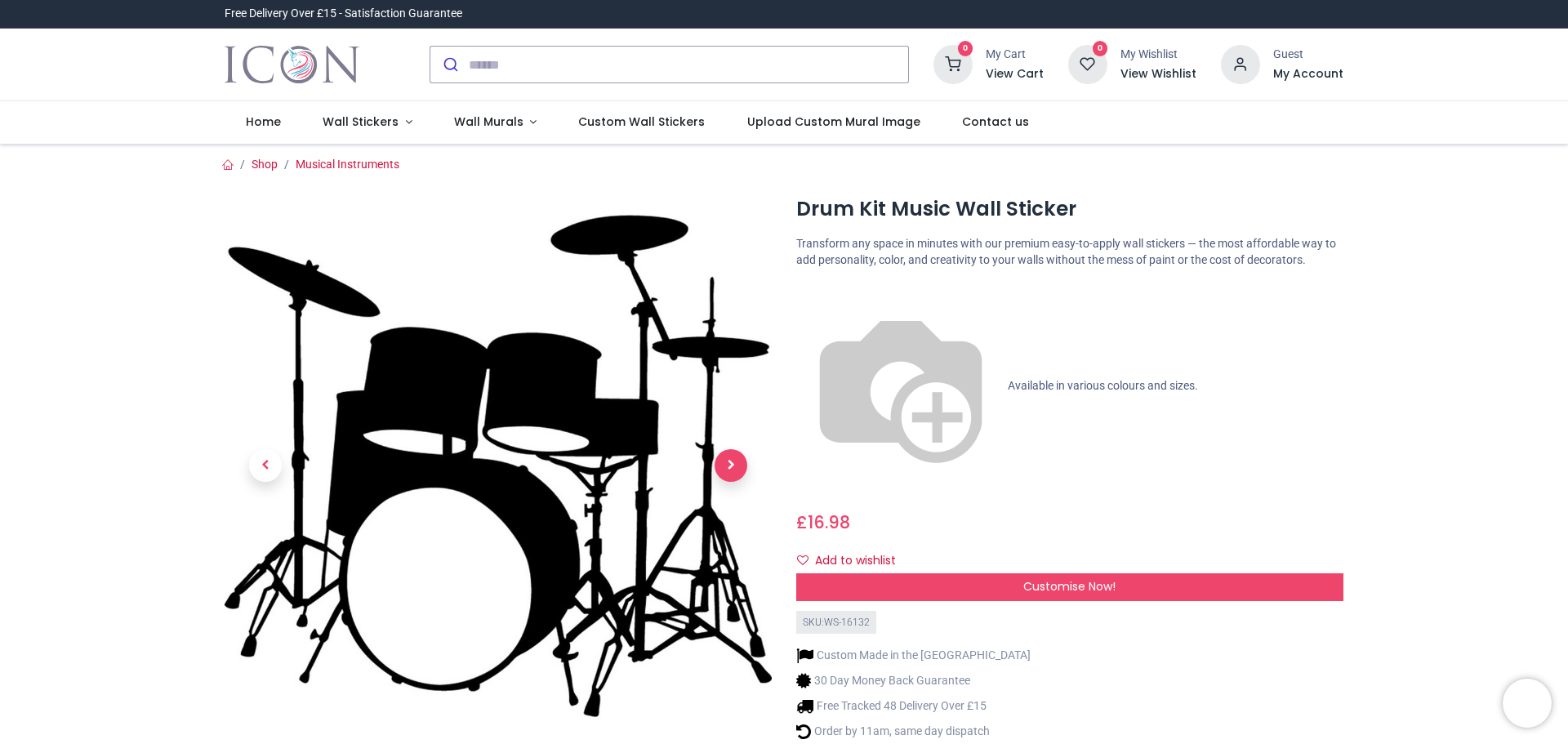
click at [736, 469] on span "Next" at bounding box center [731, 466] width 33 height 33
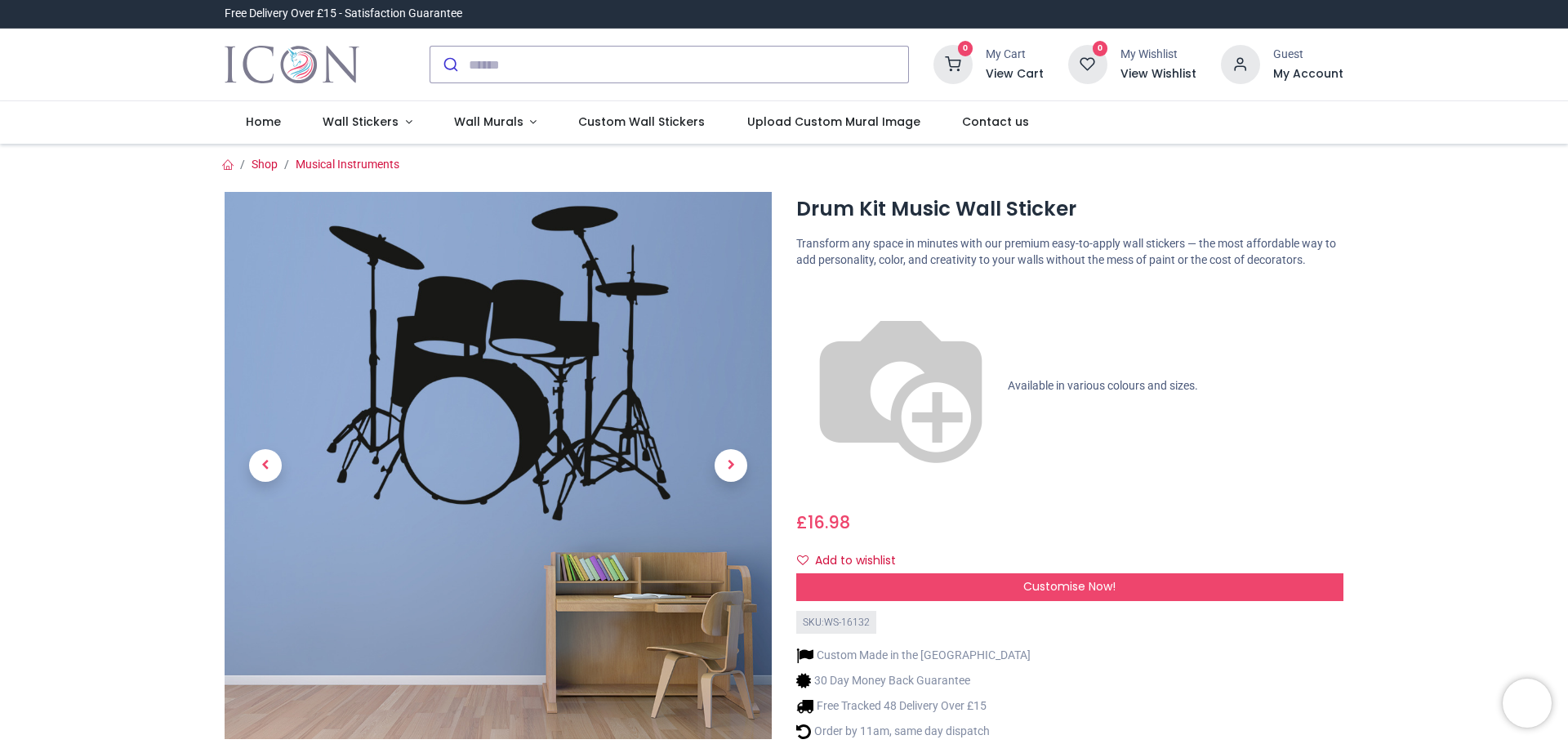
click at [1138, 634] on div "Custom Made in the UK 30 Day Money Back Guarantee Free Tracked 48 Delivery Over…" at bounding box center [1069, 718] width 547 height 169
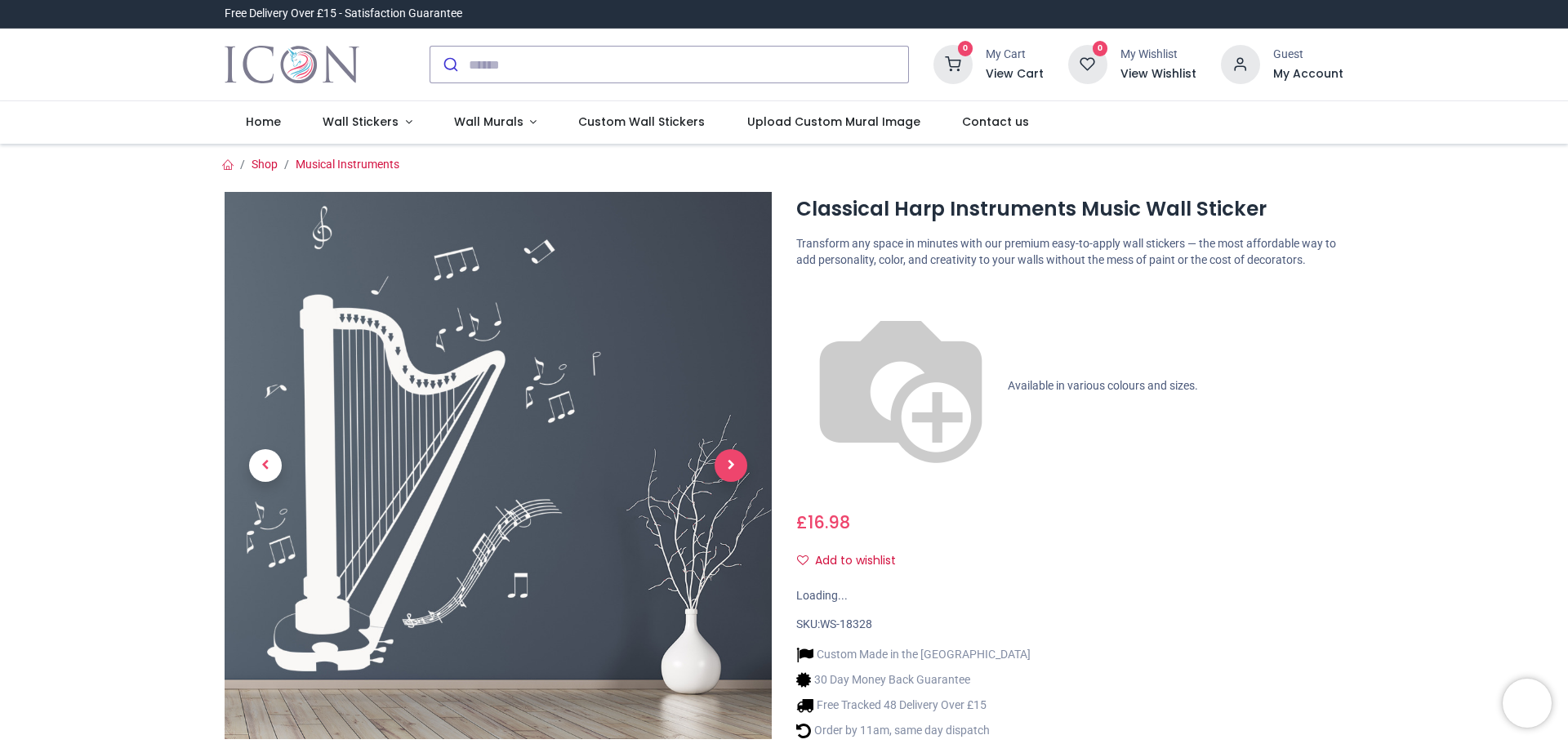
click at [730, 459] on span "Next" at bounding box center [731, 466] width 33 height 33
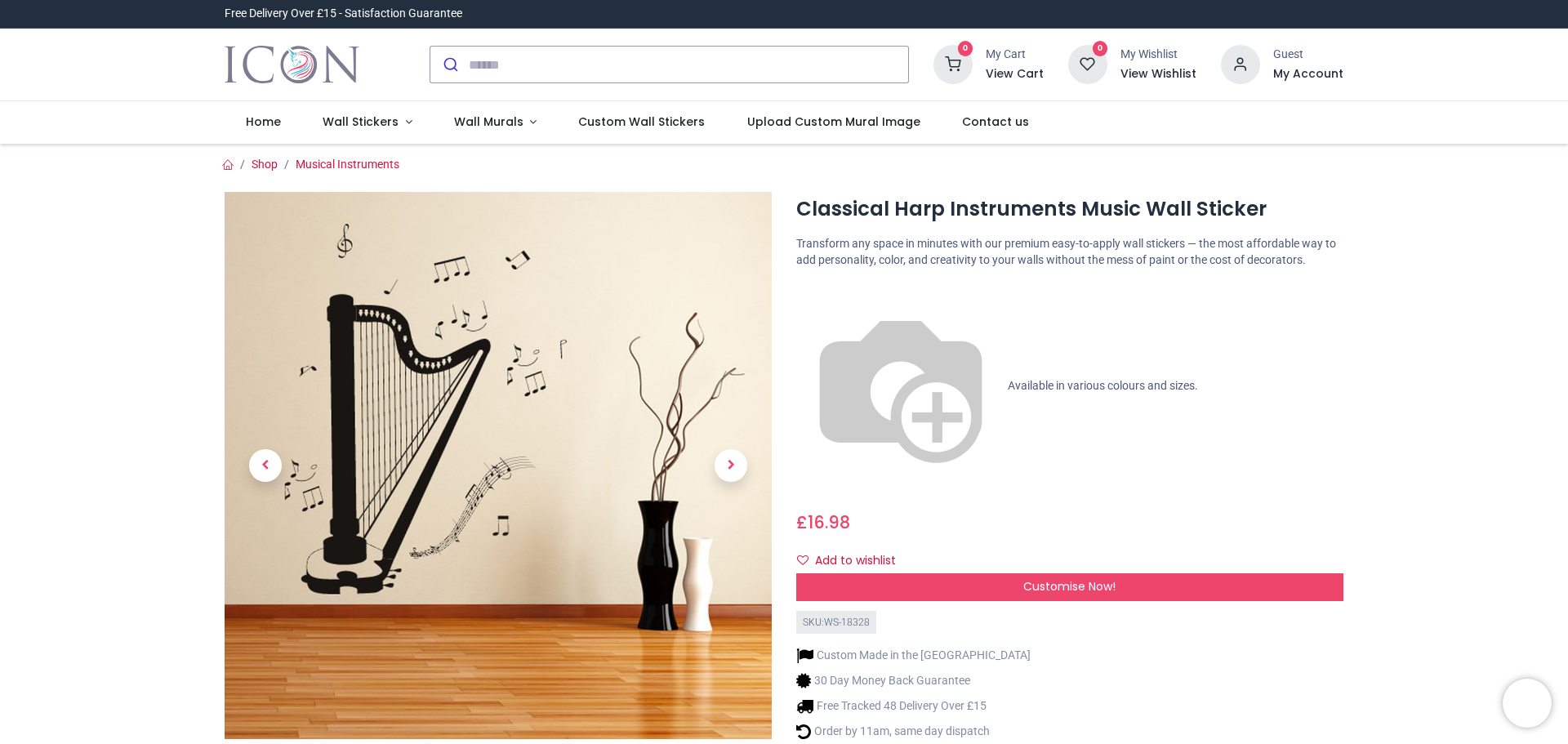
click at [730, 463] on span "Next" at bounding box center [731, 466] width 33 height 33
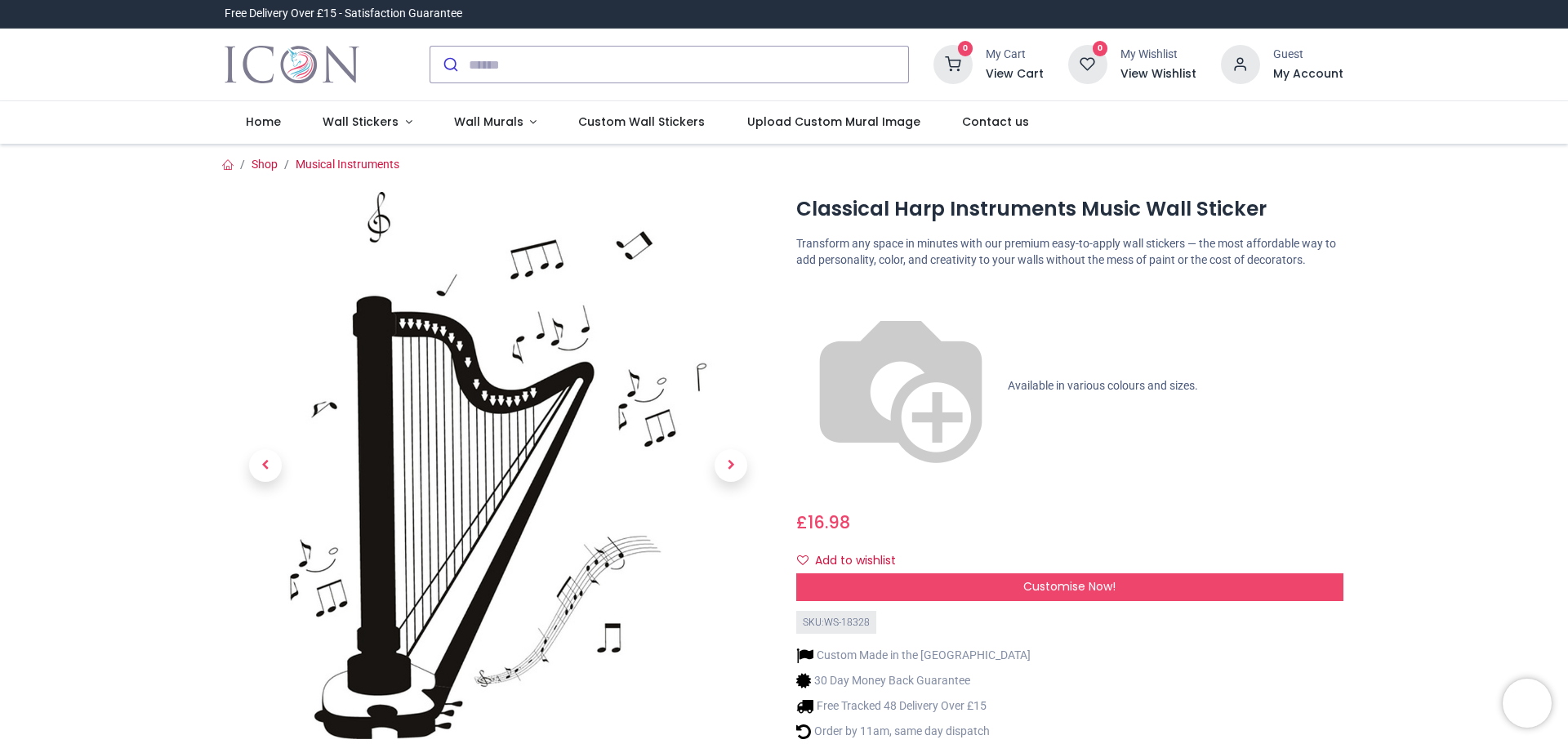
click at [730, 463] on span "Next" at bounding box center [731, 466] width 33 height 33
